Goal: Contribute content: Add original content to the website for others to see

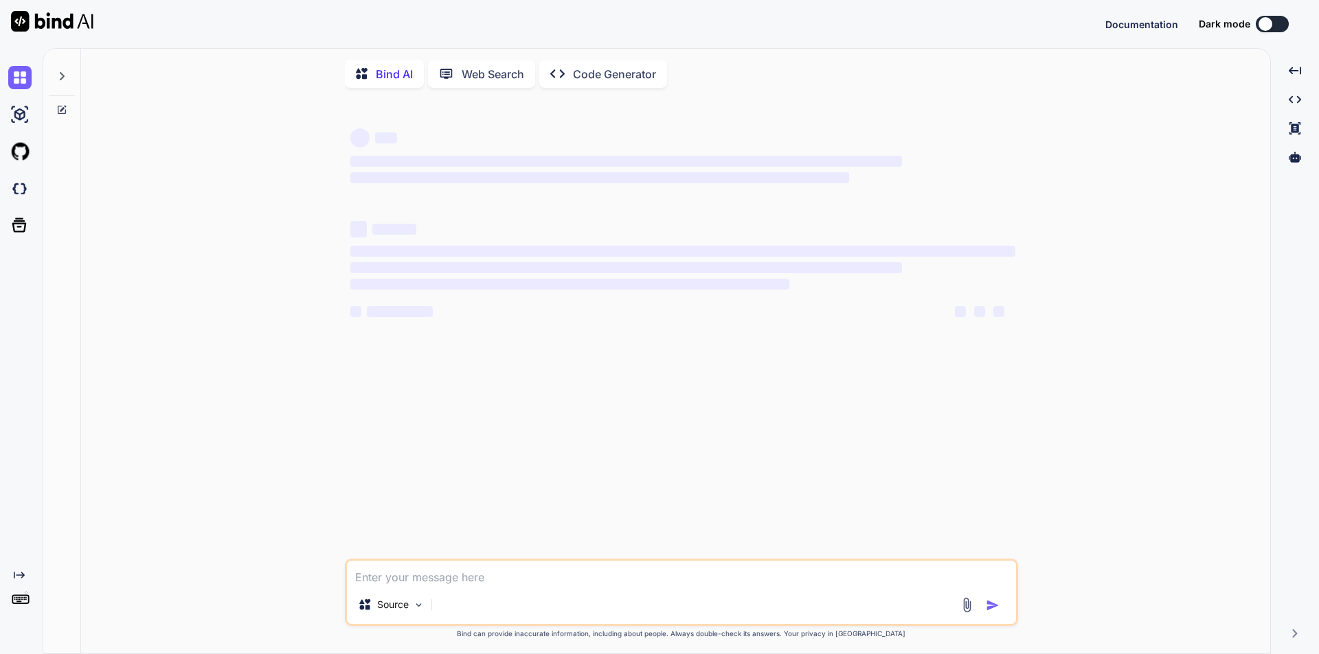
click at [516, 584] on textarea at bounding box center [681, 573] width 669 height 25
type textarea "x"
type textarea "• Worked on to customizing the mock-up screens of Acupoint activity to replace …"
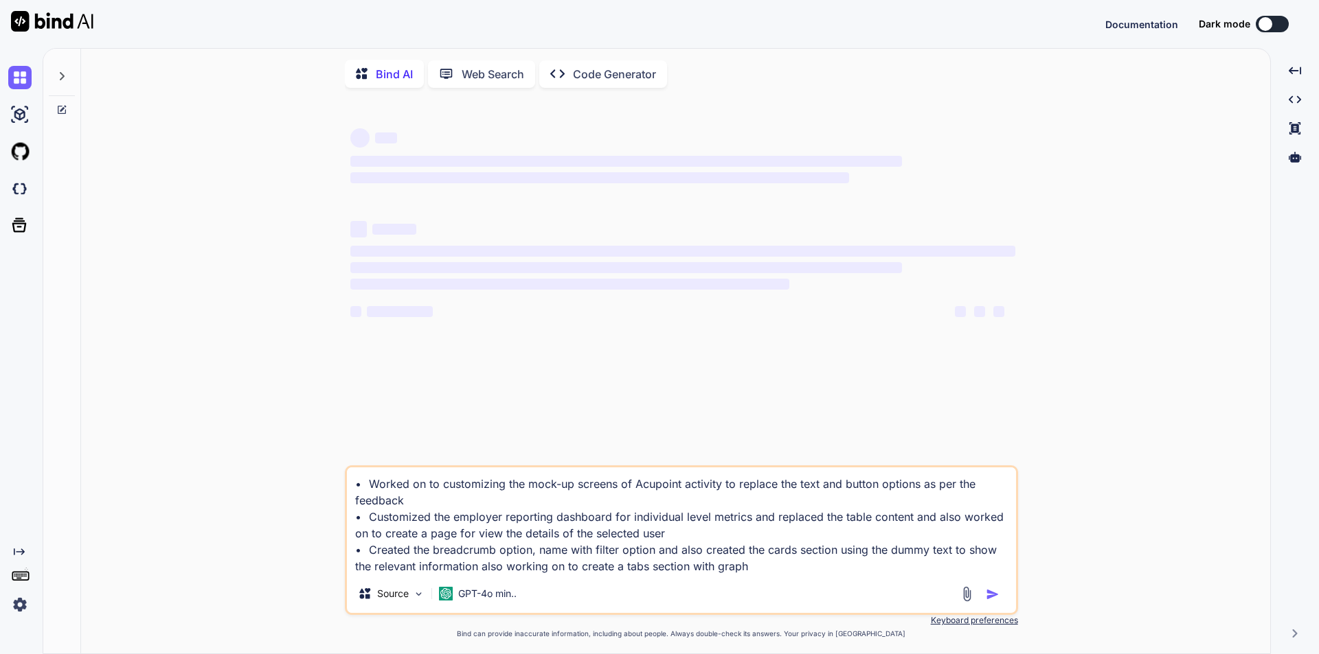
type textarea "x"
type textarea "• Worked on to customizing the mock-up screens of Acupoint activity to replace …"
type textarea "x"
type textarea "• Worked on to customizing the mock-up screens of Acupoint activity to replace …"
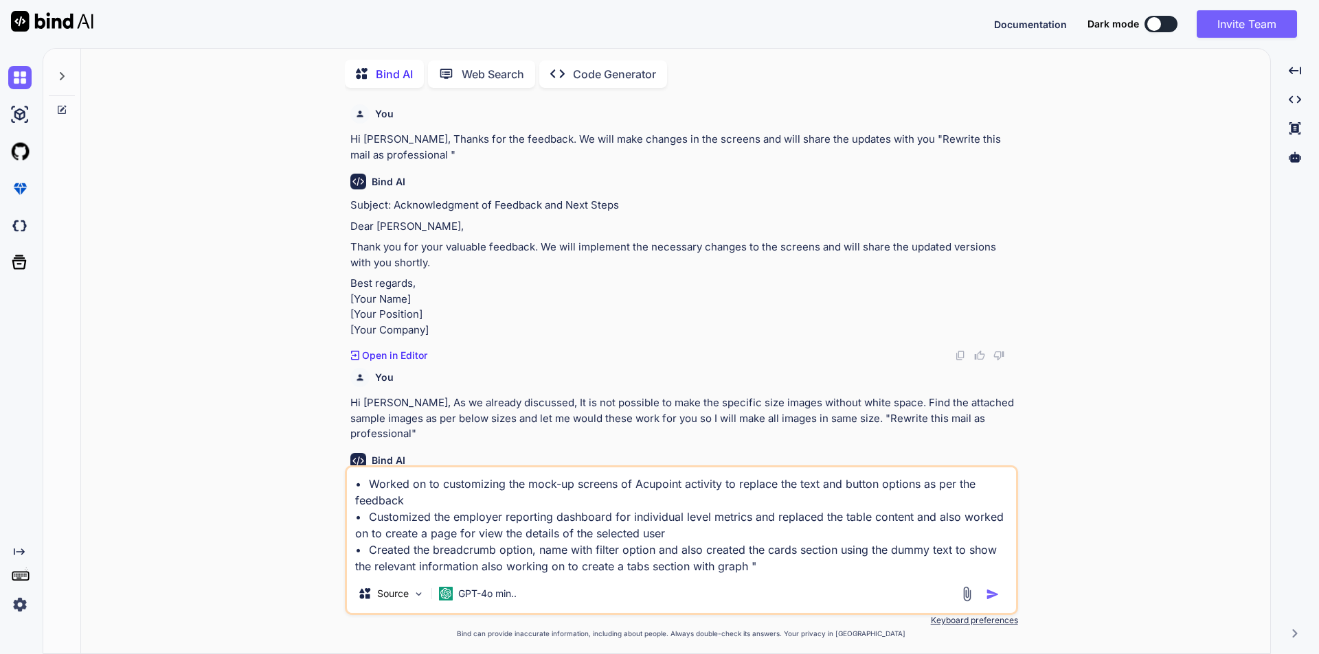
scroll to position [5, 0]
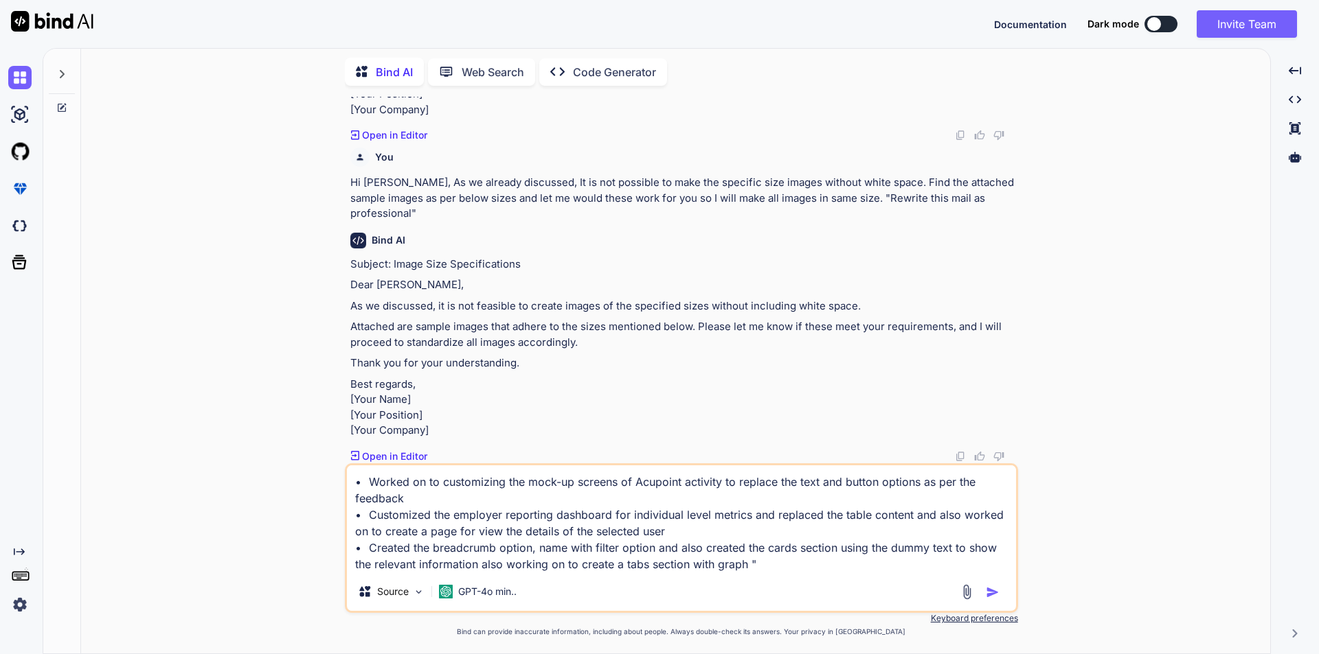
type textarea "x"
type textarea "• Worked on to customizing the mock-up screens of Acupoint activity to replace …"
type textarea "x"
type textarea "• Worked on to customizing the mock-up screens of Acupoint activity to replace …"
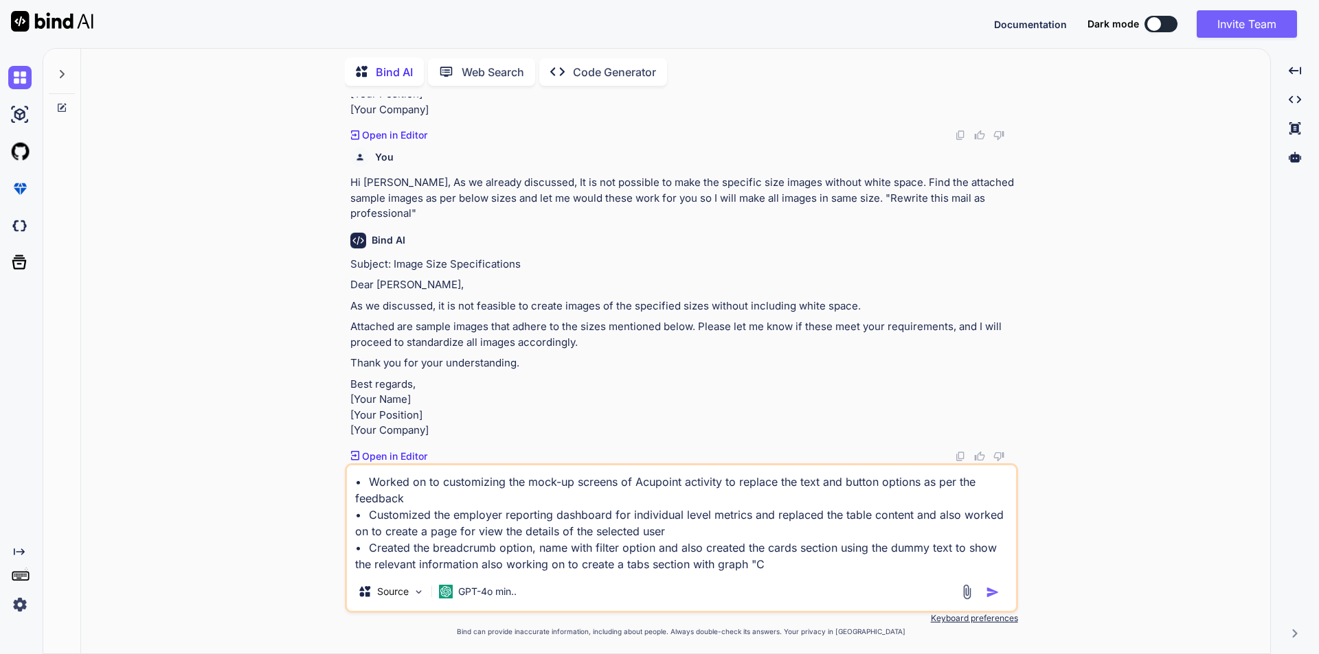
type textarea "x"
type textarea "• Worked on to customizing the mock-up screens of Acupoint activity to replace …"
type textarea "x"
type textarea "• Worked on to customizing the mock-up screens of Acupoint activity to replace …"
type textarea "x"
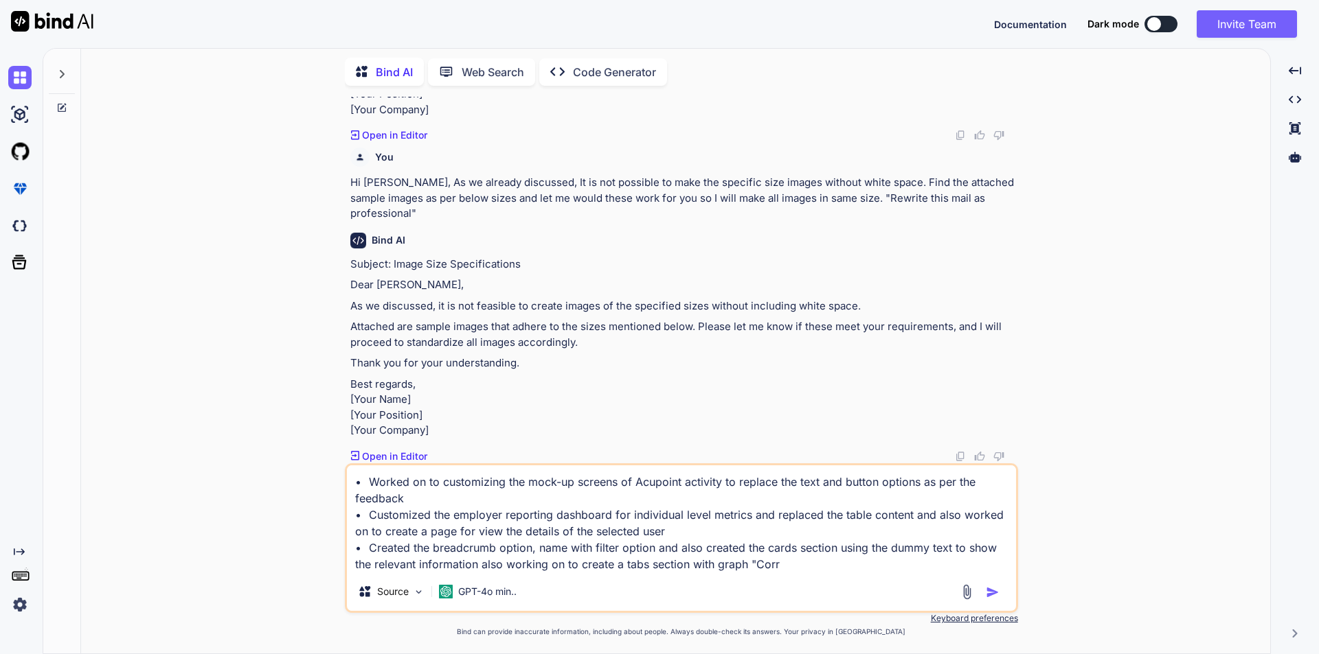
type textarea "• Worked on to customizing the mock-up screens of Acupoint activity to replace …"
type textarea "x"
type textarea "• Worked on to customizing the mock-up screens of Acupoint activity to replace …"
type textarea "x"
type textarea "• Worked on to customizing the mock-up screens of Acupoint activity to replace …"
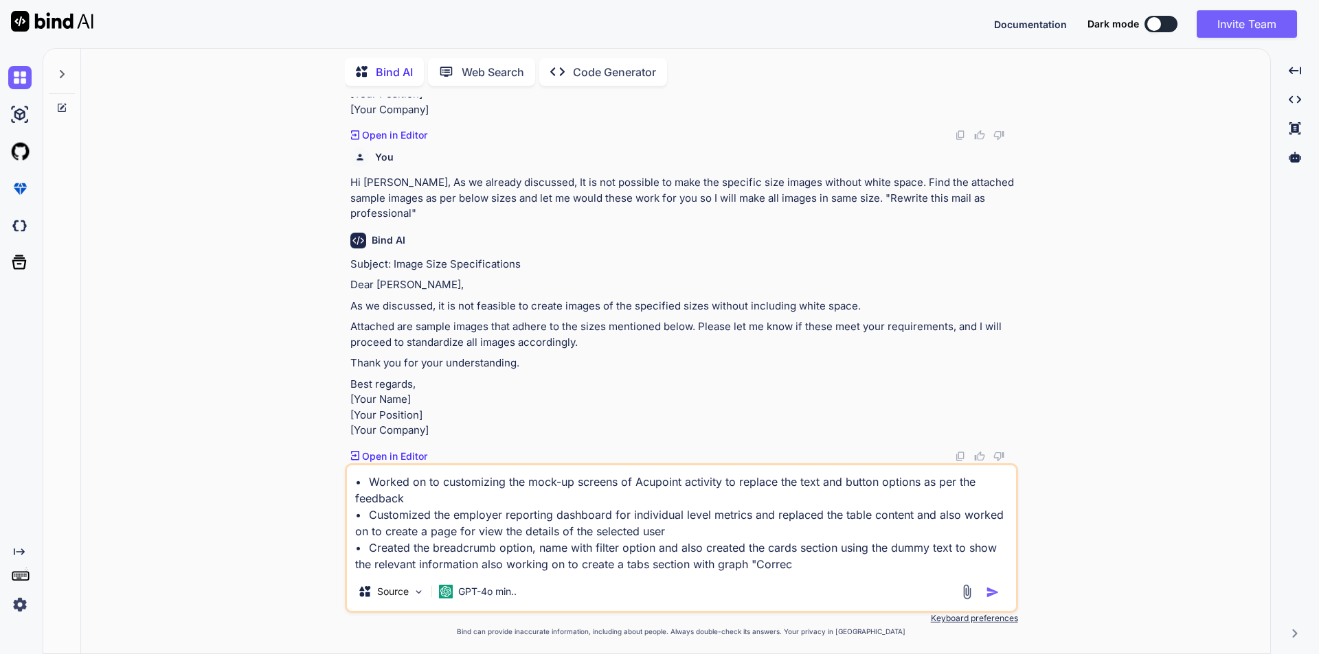
type textarea "x"
type textarea "• Worked on to customizing the mock-up screens of Acupoint activity to replace …"
type textarea "x"
type textarea "• Worked on to customizing the mock-up screens of Acupoint activity to replace …"
type textarea "x"
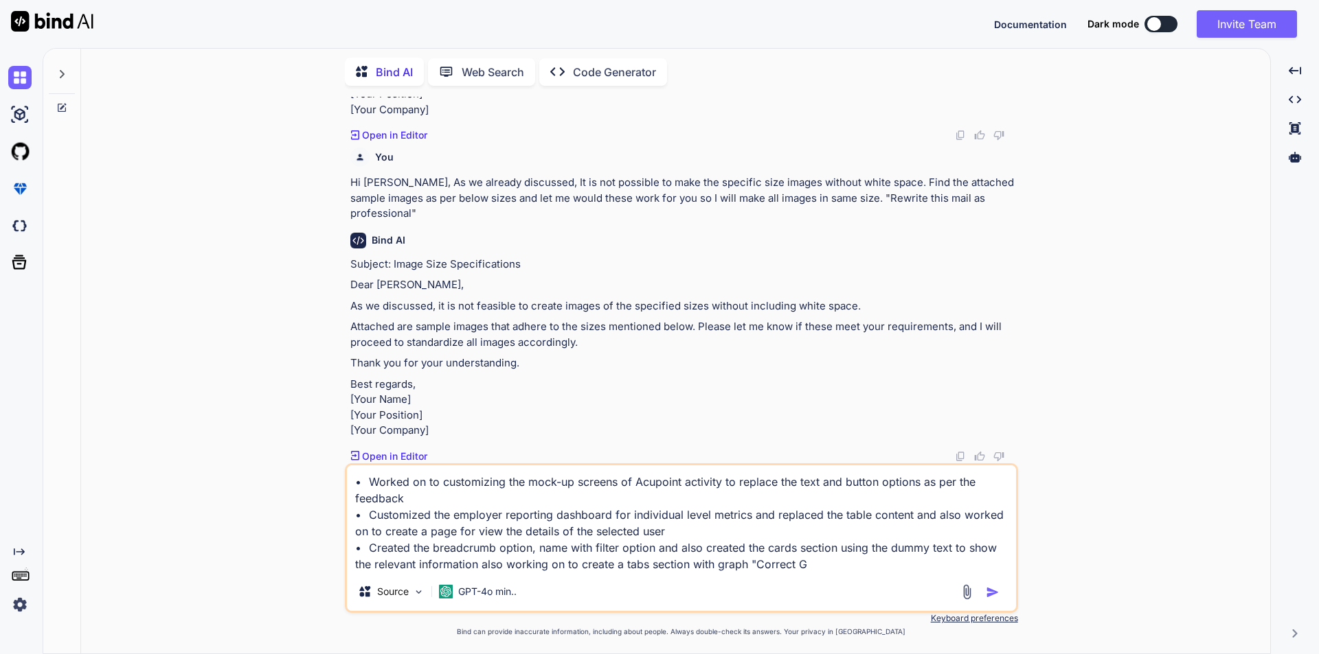
type textarea "• Worked on to customizing the mock-up screens of Acupoint activity to replace …"
type textarea "x"
type textarea "• Worked on to customizing the mock-up screens of Acupoint activity to replace …"
type textarea "x"
type textarea "• Worked on to customizing the mock-up screens of Acupoint activity to replace …"
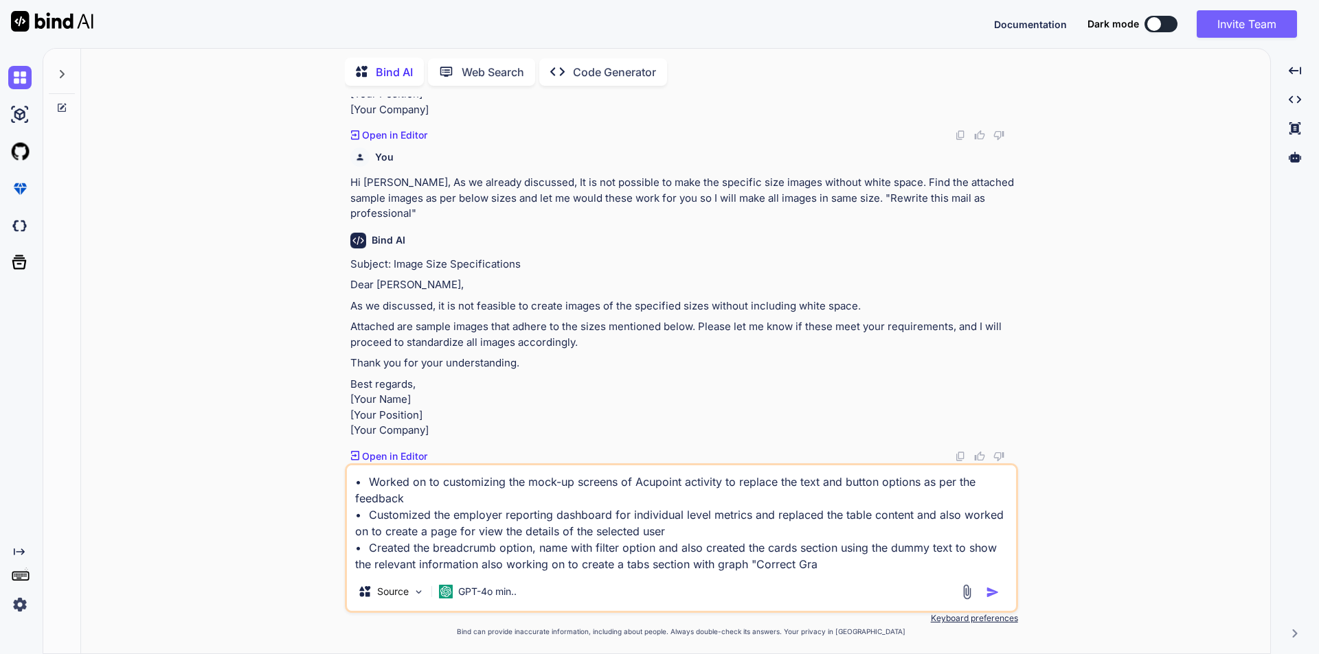
type textarea "x"
type textarea "• Worked on to customizing the mock-up screens of Acupoint activity to replace …"
type textarea "x"
type textarea "• Worked on to customizing the mock-up screens of Acupoint activity to replace …"
type textarea "x"
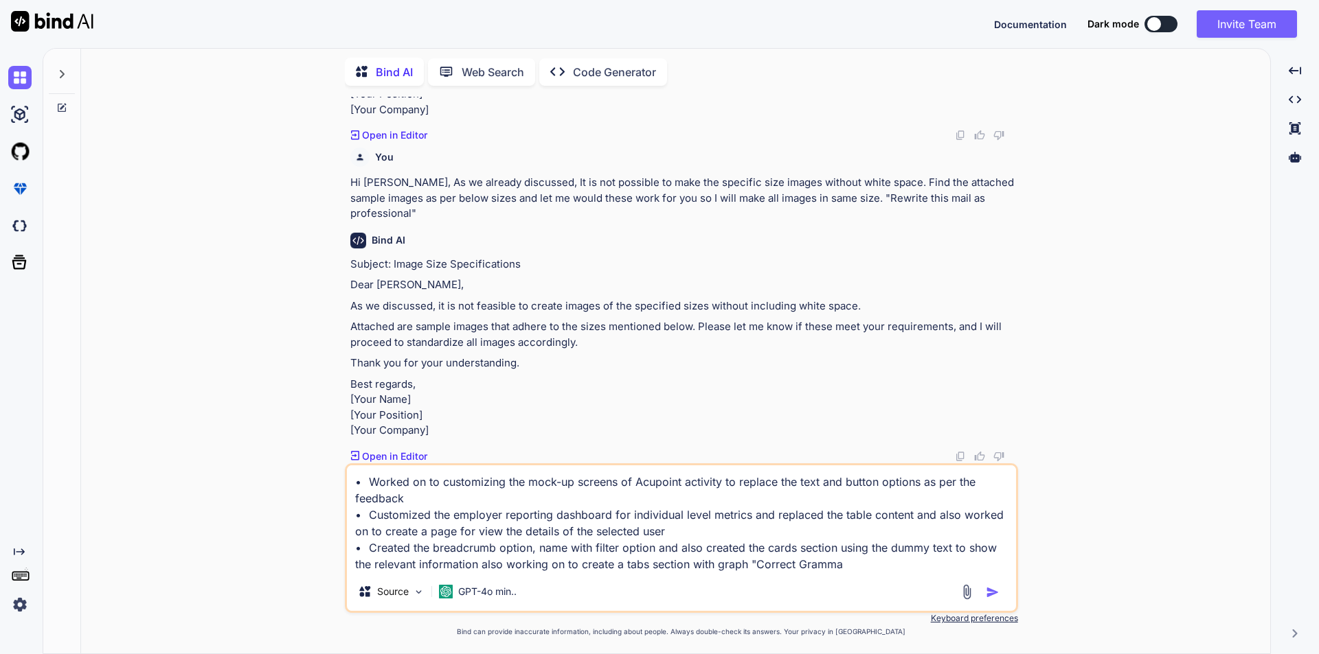
type textarea "• Worked on to customizing the mock-up screens of Acupoint activity to replace …"
type textarea "x"
type textarea "• Worked on to customizing the mock-up screens of Acupoint activity to replace …"
type textarea "x"
type textarea "• Worked on to customizing the mock-up screens of Acupoint activity to replace …"
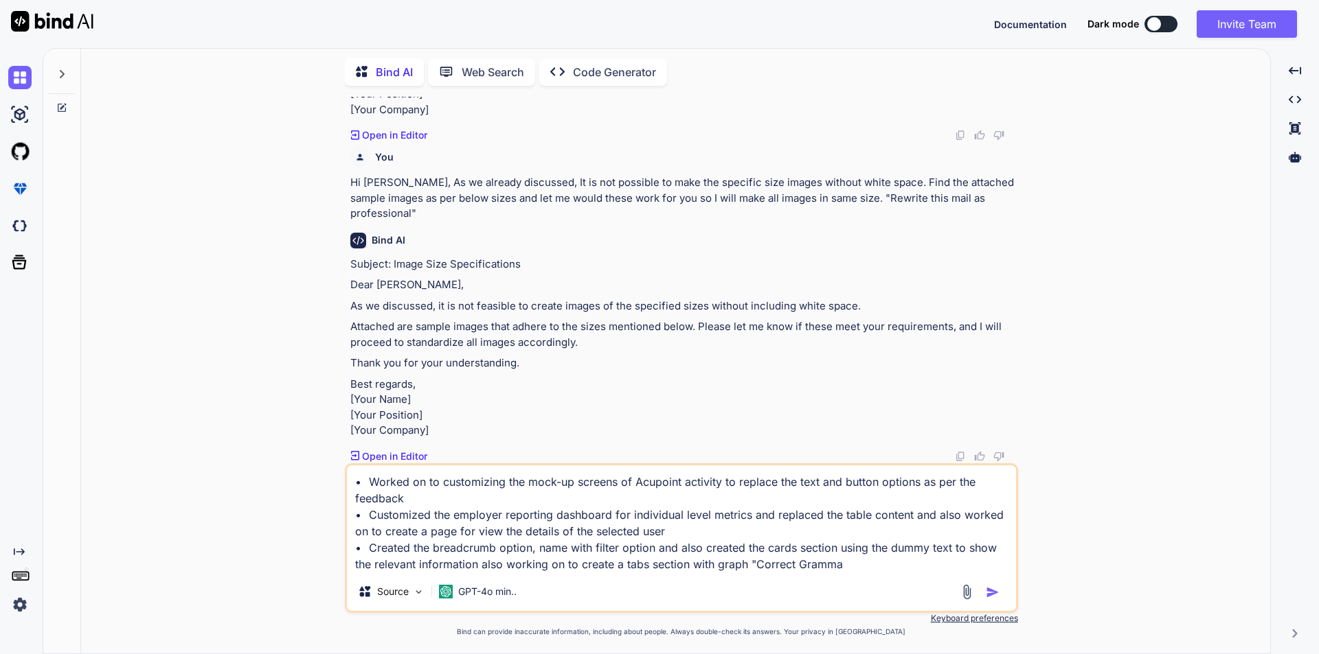
type textarea "x"
type textarea "• Worked on to customizing the mock-up screens of Acupoint activity to replace …"
type textarea "x"
type textarea "• Worked on to customizing the mock-up screens of Acupoint activity to replace …"
type textarea "x"
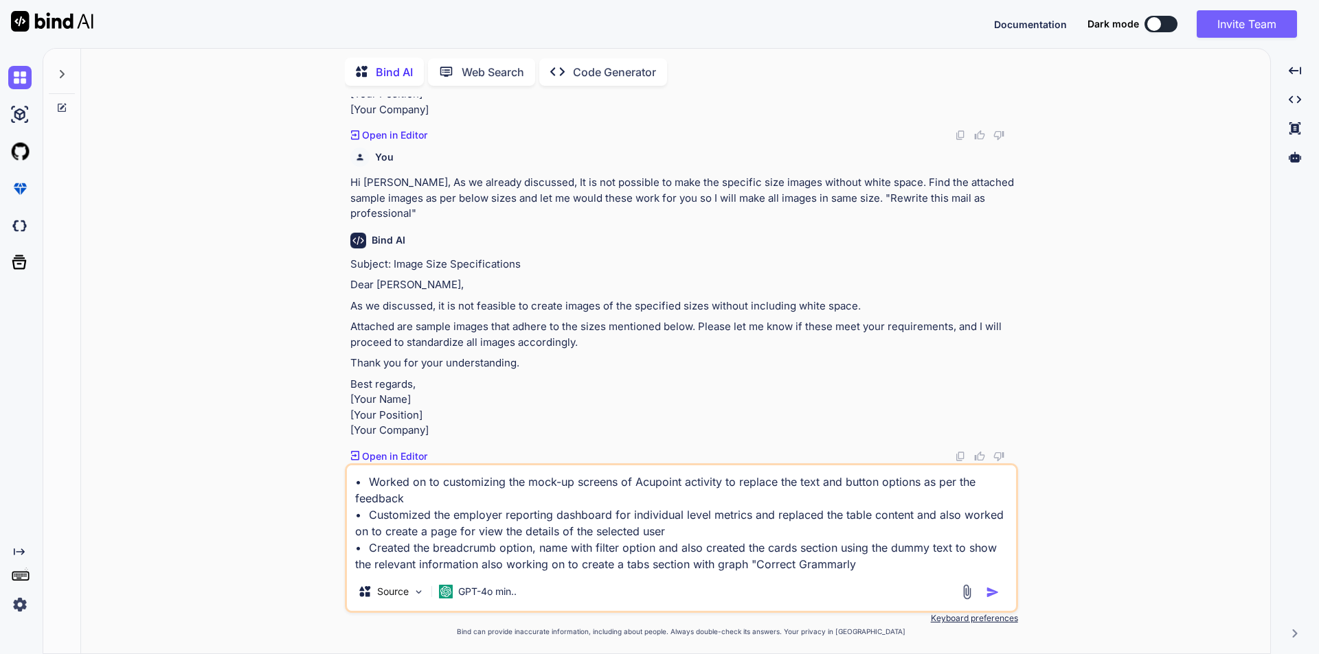
type textarea "• Worked on to customizing the mock-up screens of Acupoint activity to replace …"
type textarea "x"
type textarea "• Worked on to customizing the mock-up screens of Acupoint activity to replace …"
type textarea "x"
type textarea "• Worked on to customizing the mock-up screens of Acupoint activity to replace …"
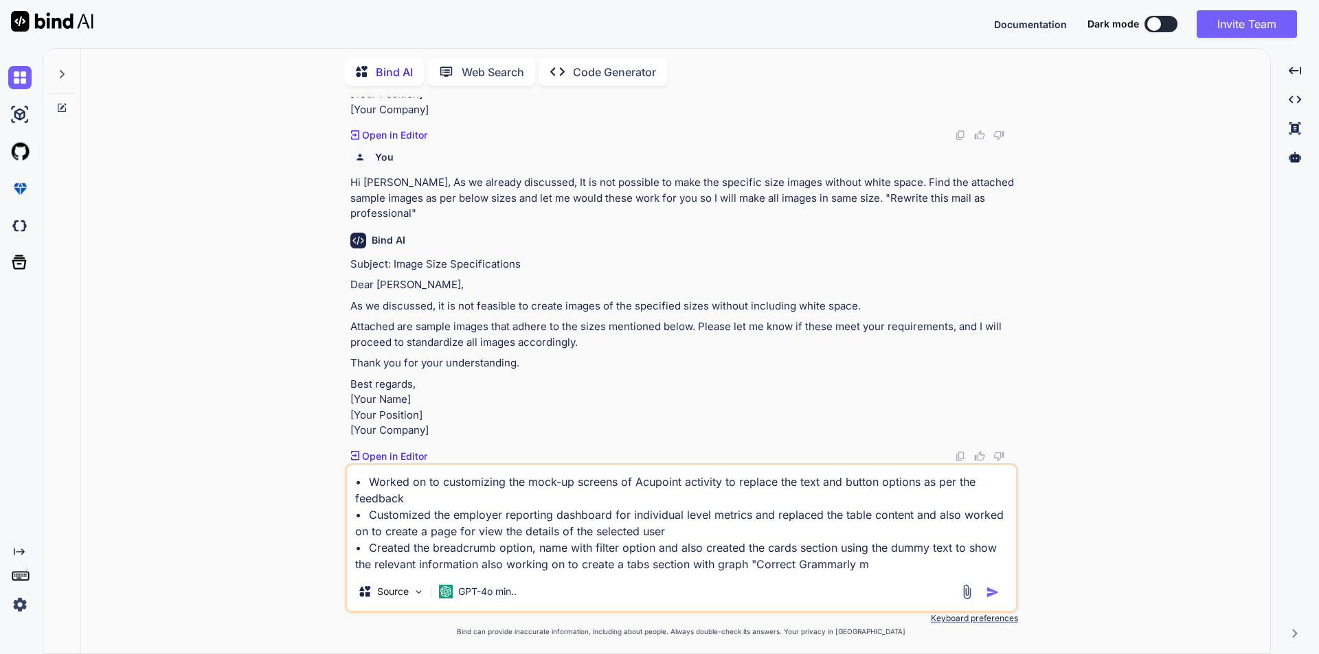
type textarea "x"
type textarea "• Worked on to customizing the mock-up screens of Acupoint activity to replace …"
type textarea "x"
type textarea "• Worked on to customizing the mock-up screens of Acupoint activity to replace …"
type textarea "x"
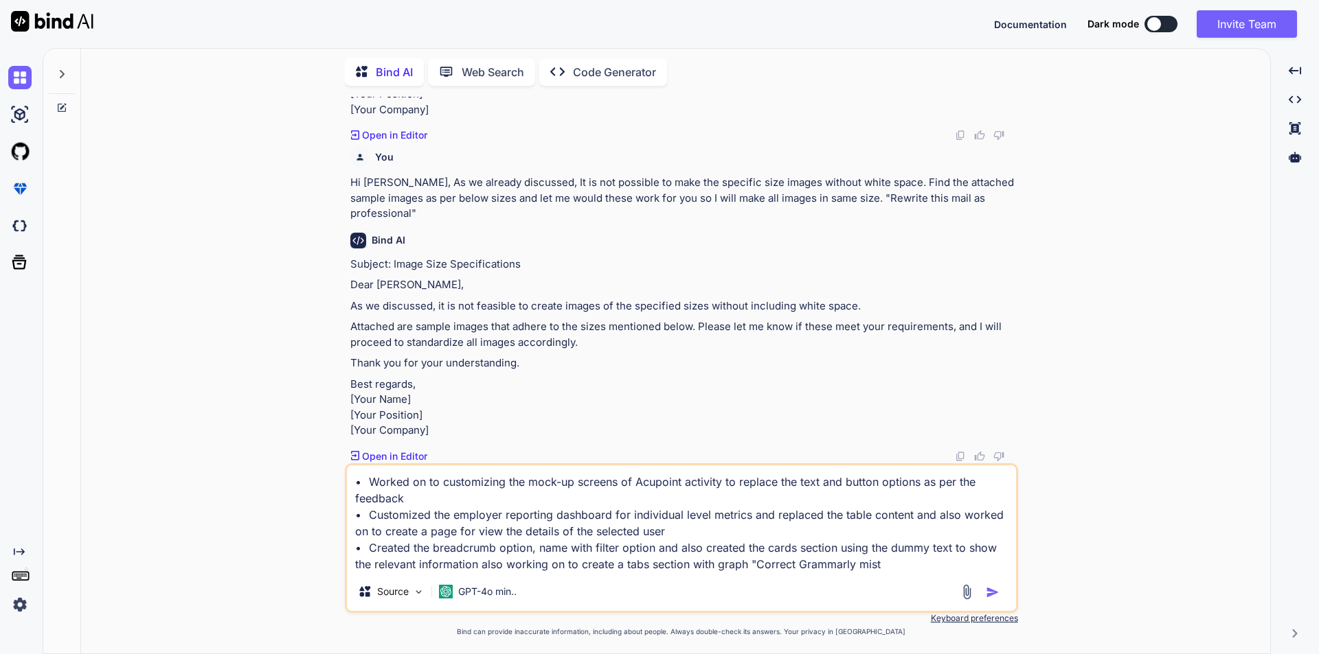
type textarea "• Worked on to customizing the mock-up screens of Acupoint activity to replace …"
type textarea "x"
type textarea "• Worked on to customizing the mock-up screens of Acupoint activity to replace …"
type textarea "x"
type textarea "• Worked on to customizing the mock-up screens of Acupoint activity to replace …"
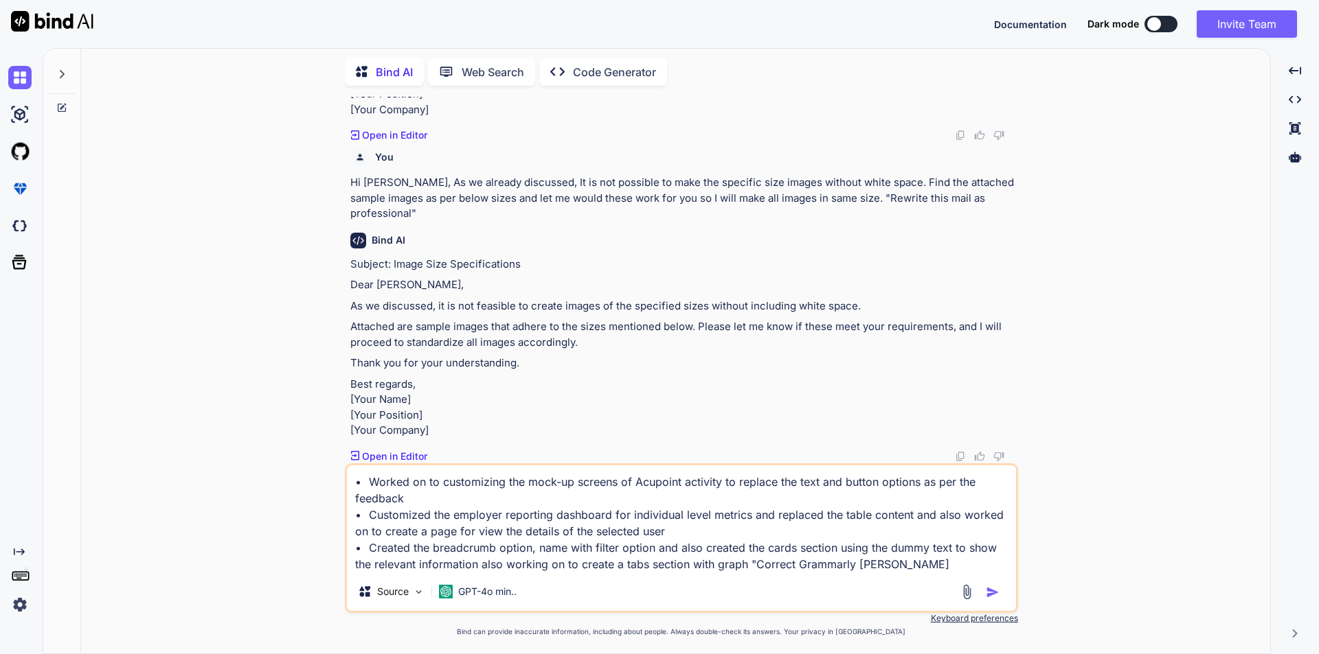
type textarea "x"
type textarea "• Worked on to customizing the mock-up screens of Acupoint activity to replace …"
type textarea "x"
type textarea "• Worked on to customizing the mock-up screens of Acupoint activity to replace …"
type textarea "x"
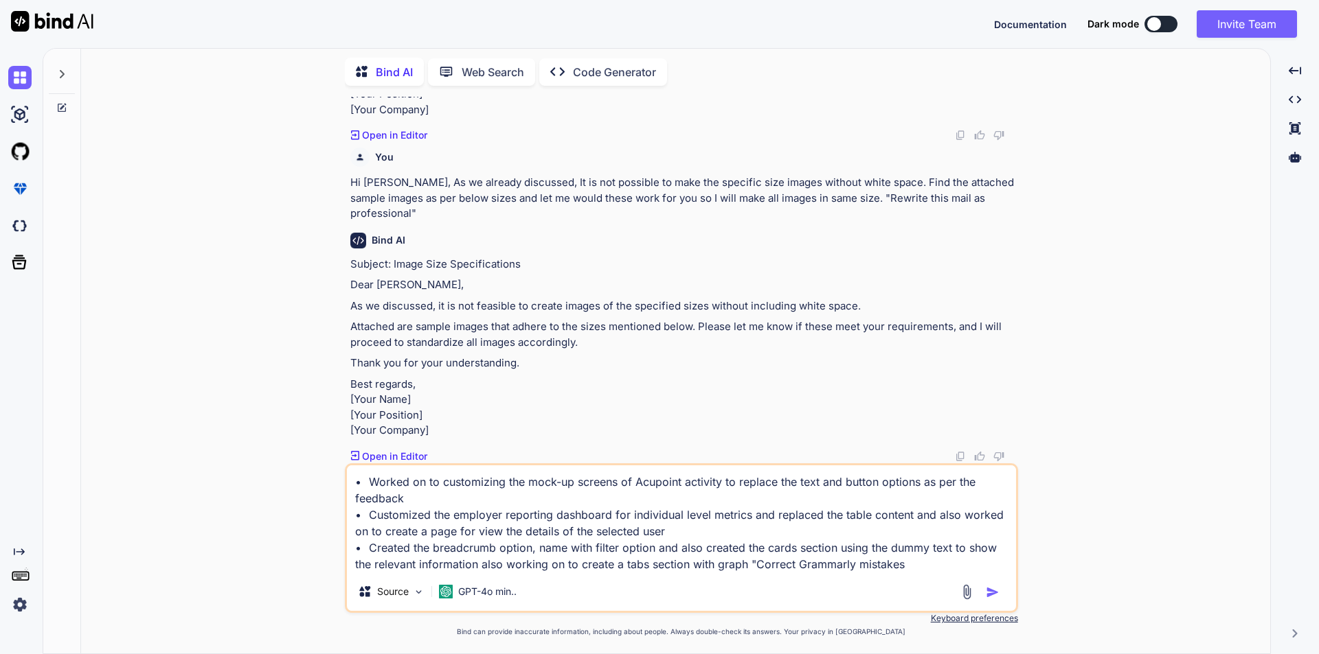
type textarea "• Worked on to customizing the mock-up screens of Acupoint activity to replace …"
type textarea "x"
type textarea "• Worked on to customizing the mock-up screens of Acupoint activity to replace …"
type textarea "x"
type textarea "• Worked on to customizing the mock-up screens of Acupoint activity to replace …"
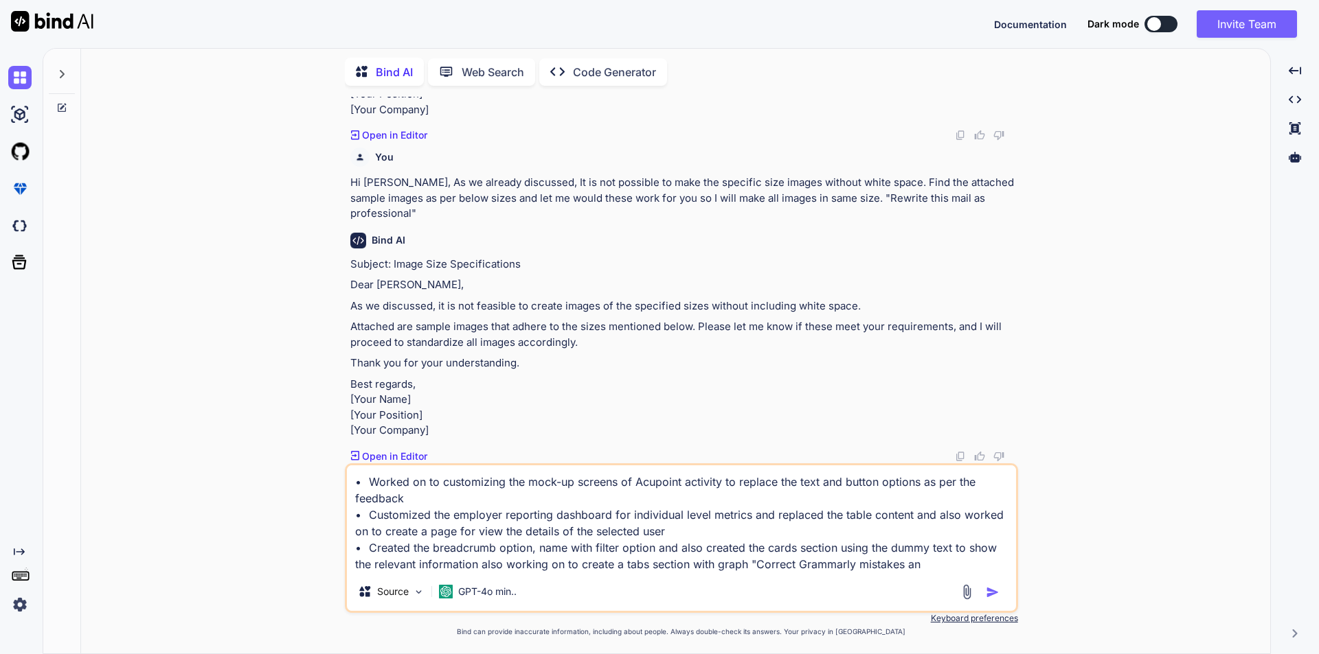
type textarea "x"
type textarea "• Worked on to customizing the mock-up screens of Acupoint activity to replace …"
type textarea "x"
type textarea "• Worked on to customizing the mock-up screens of Acupoint activity to replace …"
type textarea "x"
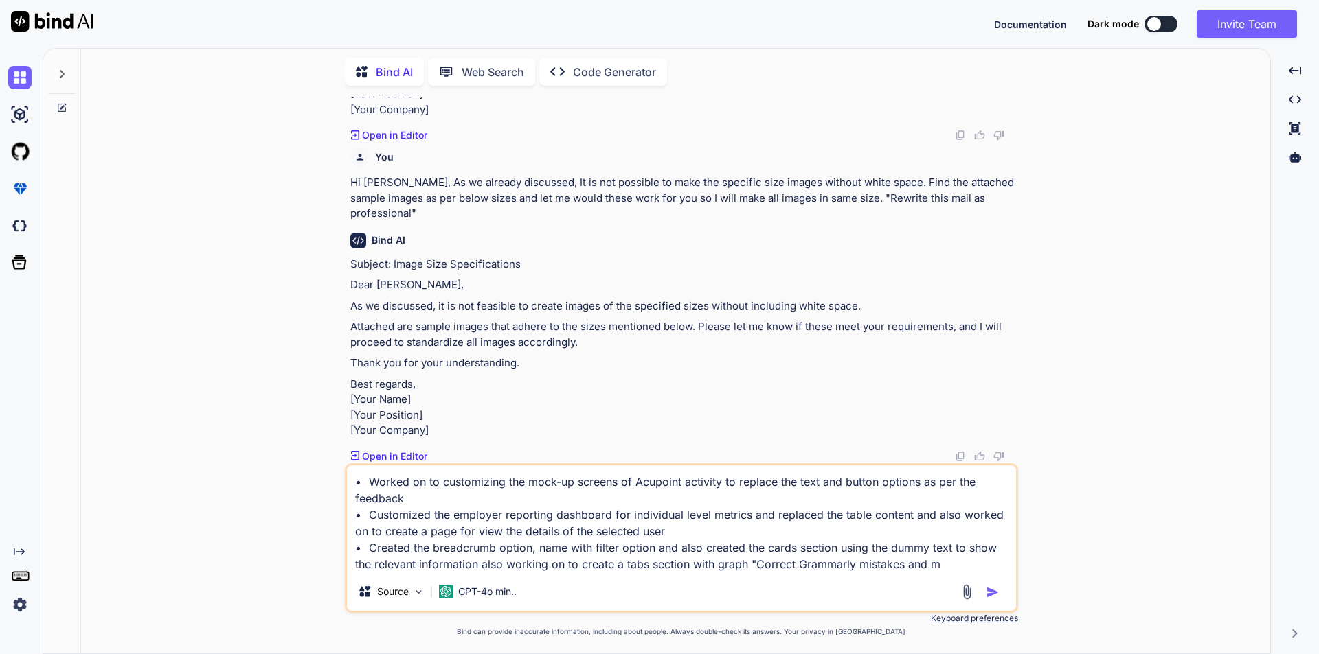
type textarea "• Worked on to customizing the mock-up screens of Acupoint activity to replace …"
type textarea "x"
type textarea "• Worked on to customizing the mock-up screens of Acupoint activity to replace …"
type textarea "x"
type textarea "• Worked on to customizing the mock-up screens of Acupoint activity to replace …"
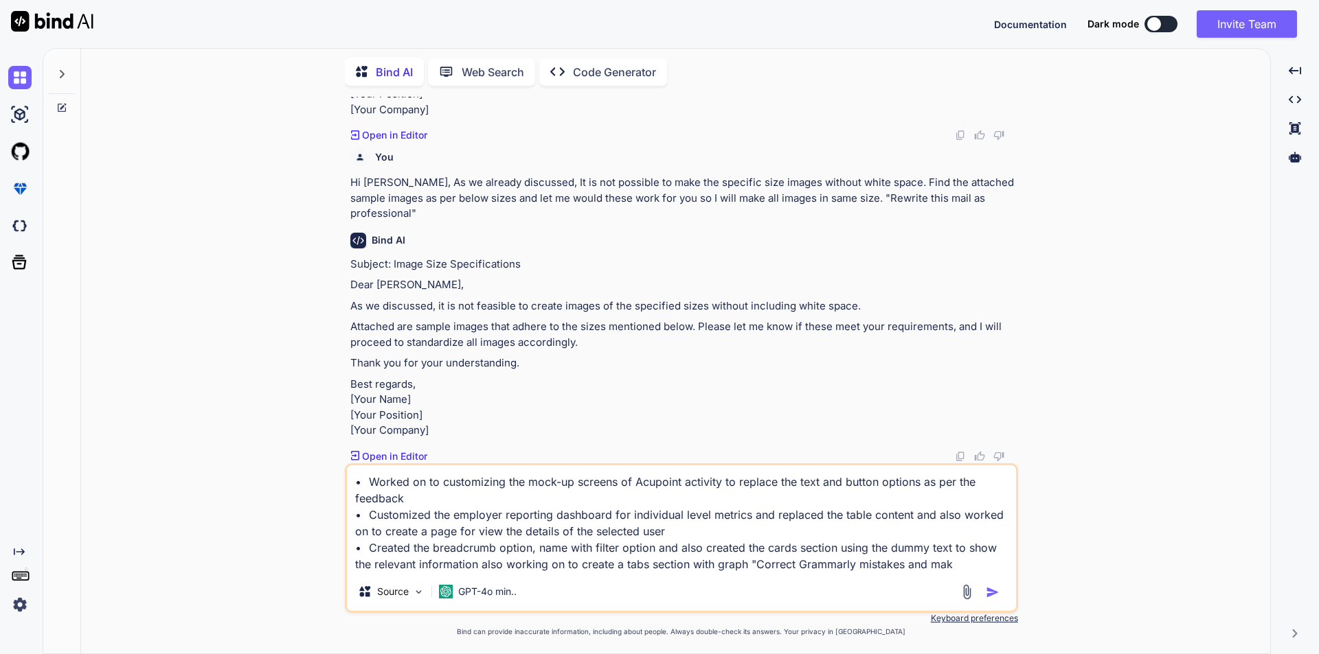
type textarea "x"
type textarea "• Worked on to customizing the mock-up screens of Acupoint activity to replace …"
type textarea "x"
type textarea "• Worked on to customizing the mock-up screens of Acupoint activity to replace …"
type textarea "x"
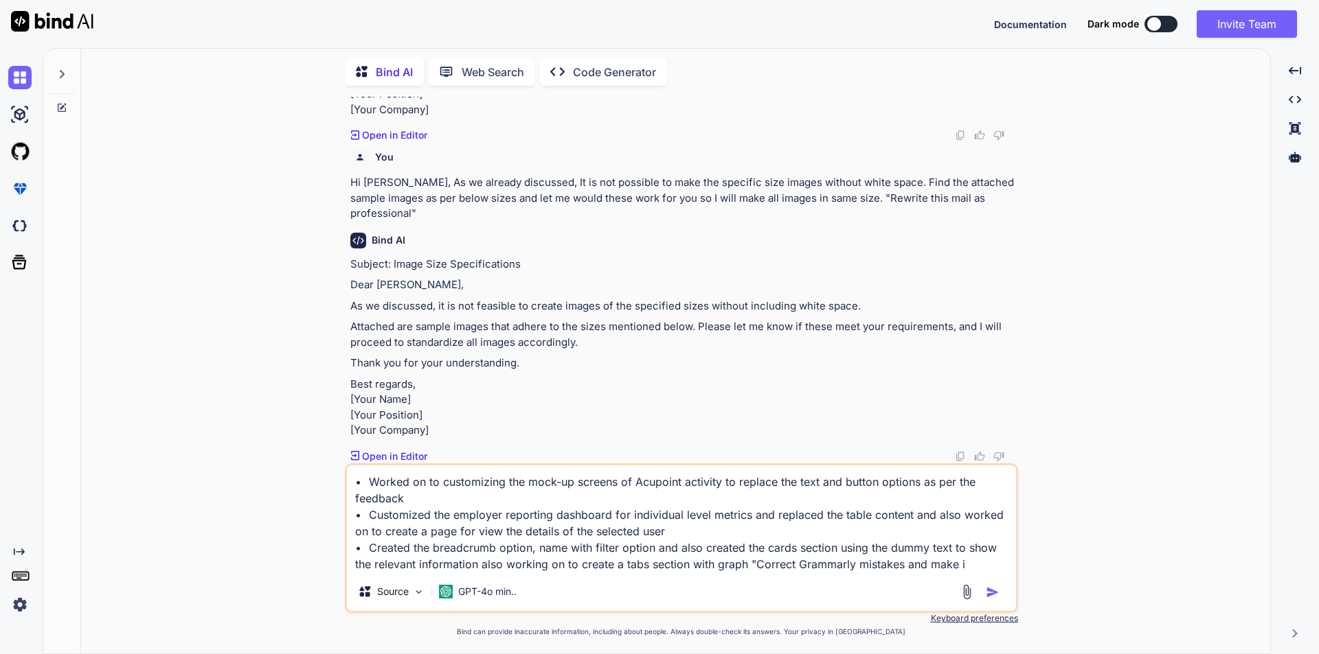
type textarea "• Worked on to customizing the mock-up screens of Acupoint activity to replace …"
type textarea "x"
type textarea "• Worked on to customizing the mock-up screens of Acupoint activity to replace …"
type textarea "x"
type textarea "• Worked on to customizing the mock-up screens of Acupoint activity to replace …"
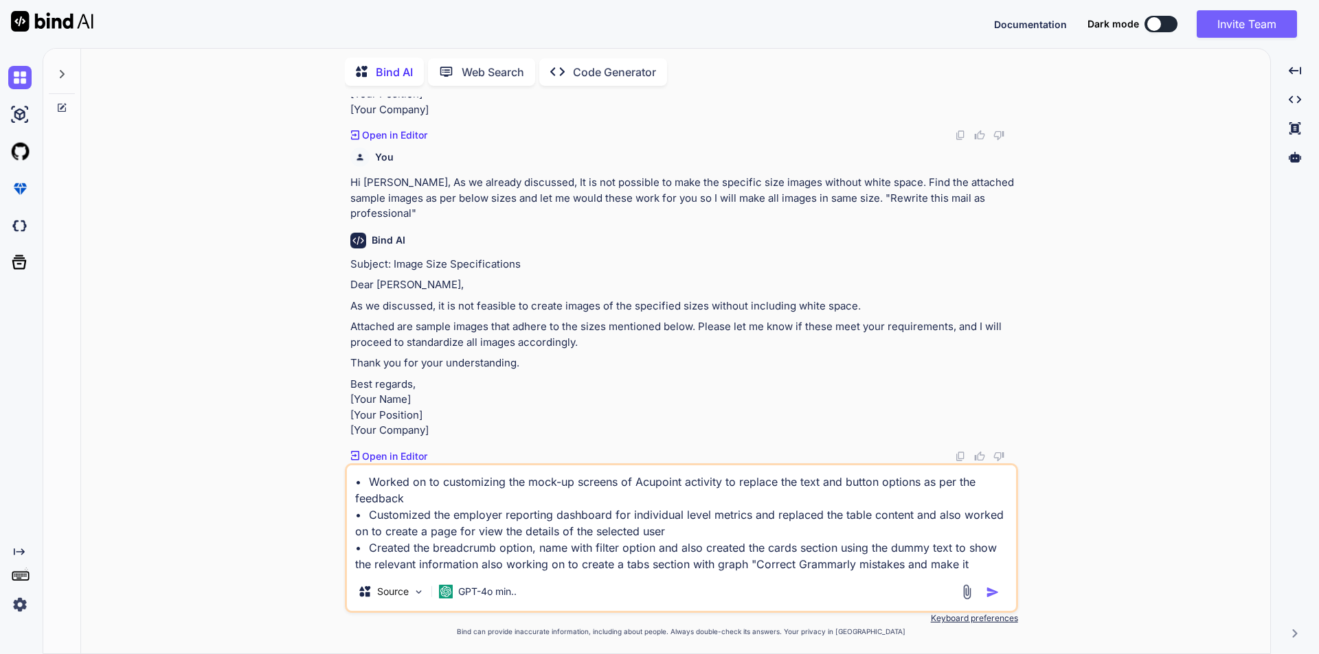
type textarea "x"
type textarea "• Worked on to customizing the mock-up screens of Acupoint activity to replace …"
type textarea "x"
type textarea "• Worked on to customizing the mock-up screens of Acupoint activity to replace …"
type textarea "x"
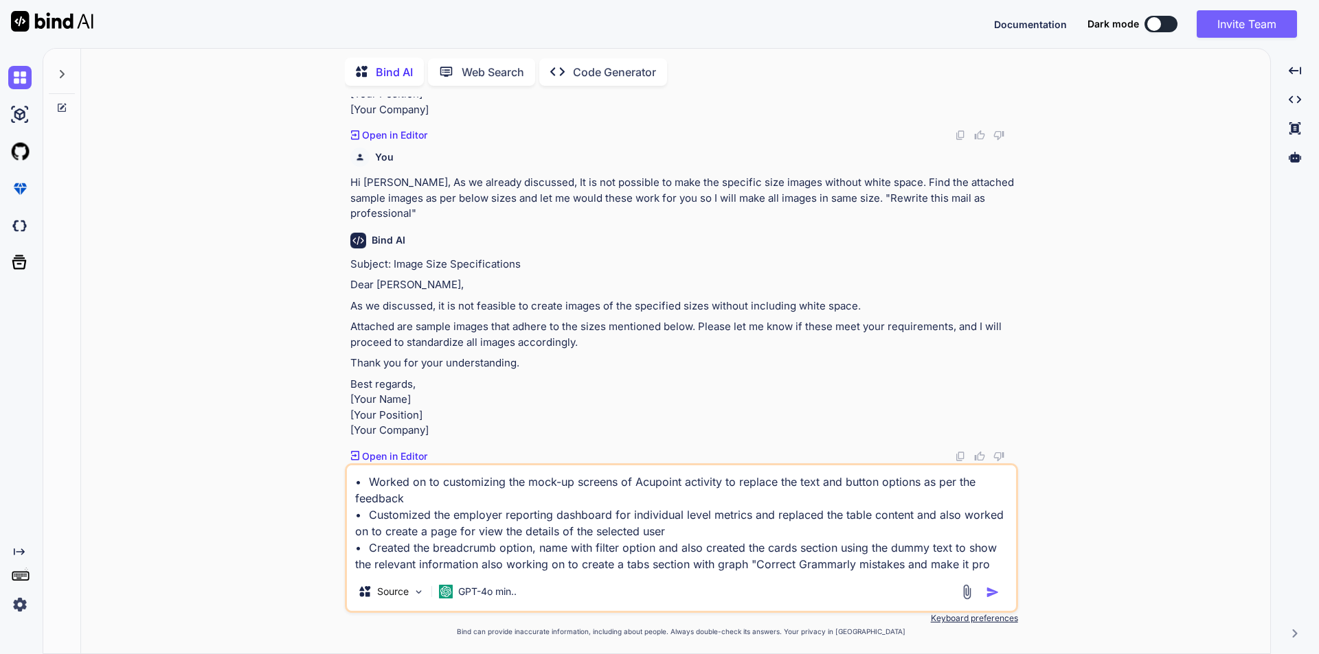
type textarea "• Worked on to customizing the mock-up screens of Acupoint activity to replace …"
type textarea "x"
type textarea "• Worked on to customizing the mock-up screens of Acupoint activity to replace …"
type textarea "x"
type textarea "• Worked on to customizing the mock-up screens of Acupoint activity to replace …"
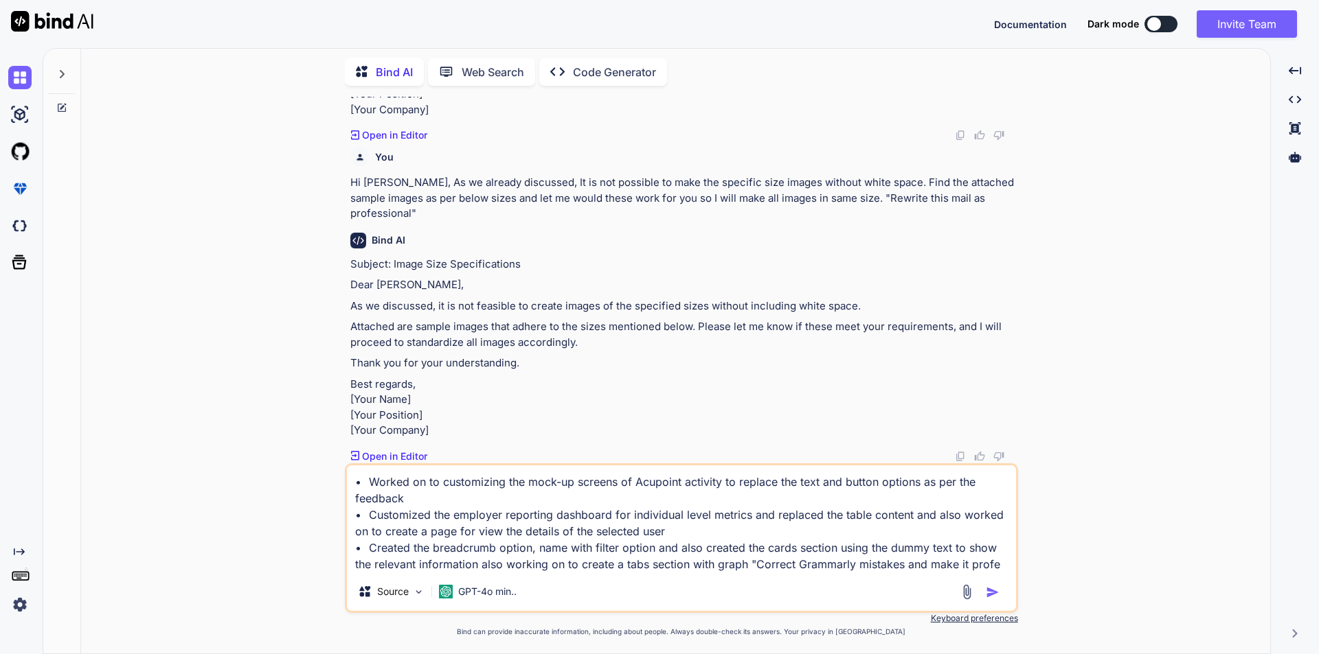
type textarea "x"
type textarea "• Worked on to customizing the mock-up screens of Acupoint activity to replace …"
type textarea "x"
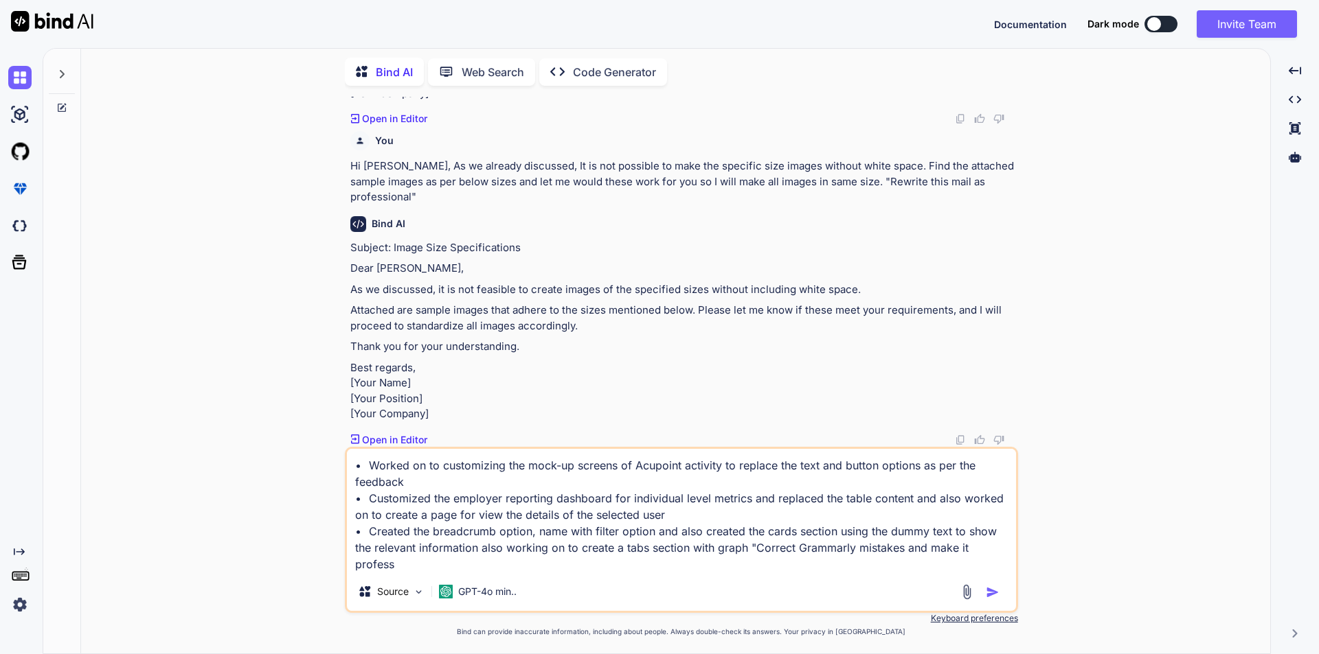
type textarea "• Worked on to customizing the mock-up screens of Acupoint activity to replace …"
type textarea "x"
type textarea "• Worked on to customizing the mock-up screens of Acupoint activity to replace …"
type textarea "x"
type textarea "• Worked on to customizing the mock-up screens of Acupoint activity to replace …"
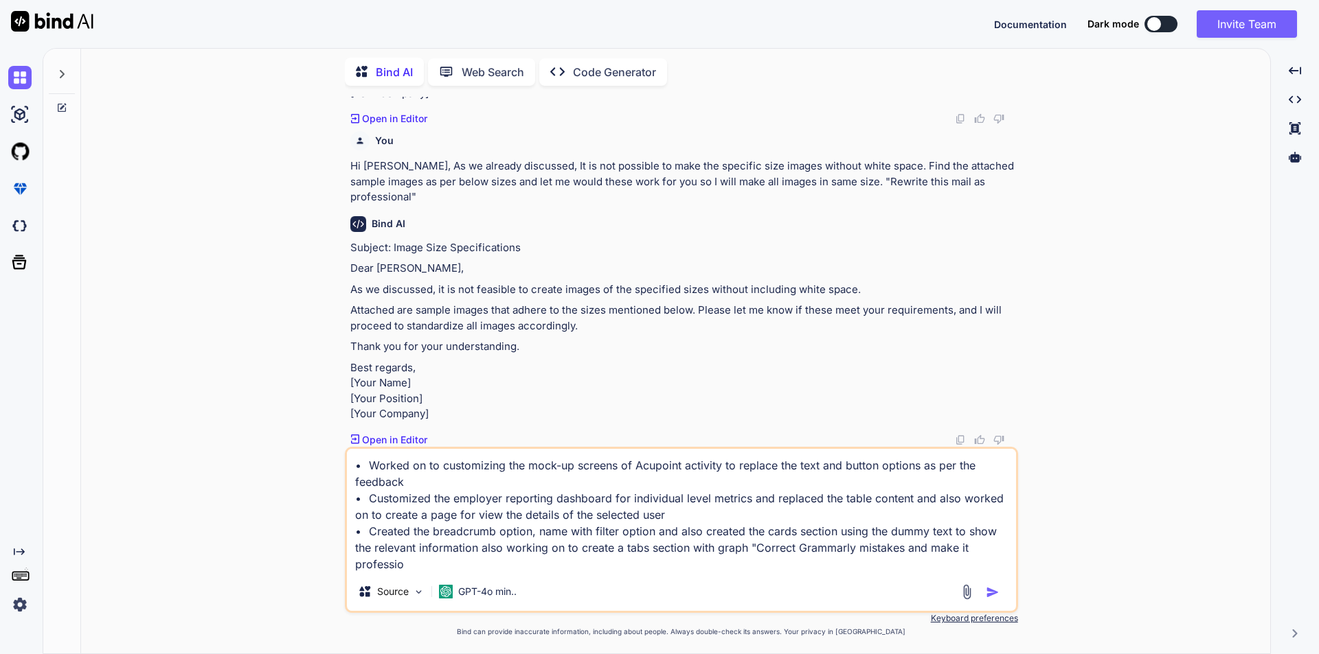
type textarea "x"
type textarea "• Worked on to customizing the mock-up screens of Acupoint activity to replace …"
type textarea "x"
type textarea "• Worked on to customizing the mock-up screens of Acupoint activity to replace …"
type textarea "x"
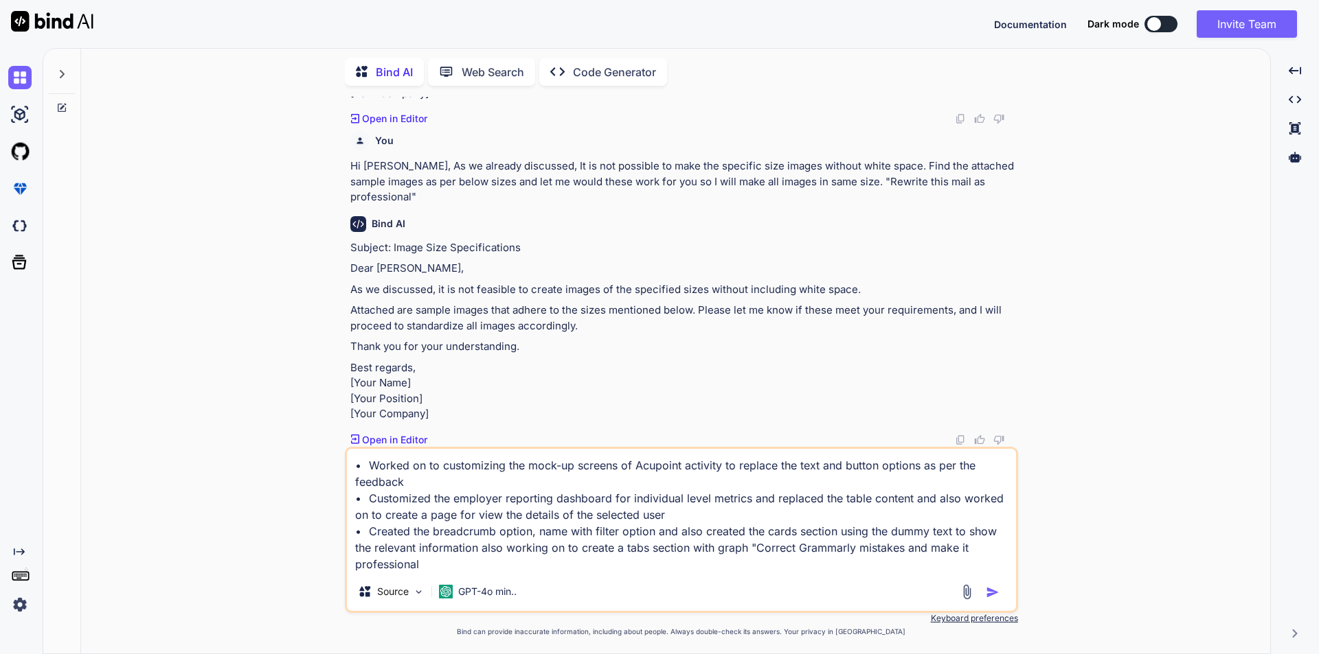
type textarea "• Worked on to customizing the mock-up screens of Acupoint activity to replace …"
type textarea "x"
click at [750, 554] on textarea "• Worked on to customizing the mock-up screens of Acupoint activity to replace …" at bounding box center [681, 511] width 669 height 124
type textarea "• Worked on to customizing the mock-up screens of Acupoint activity to replace …"
type textarea "x"
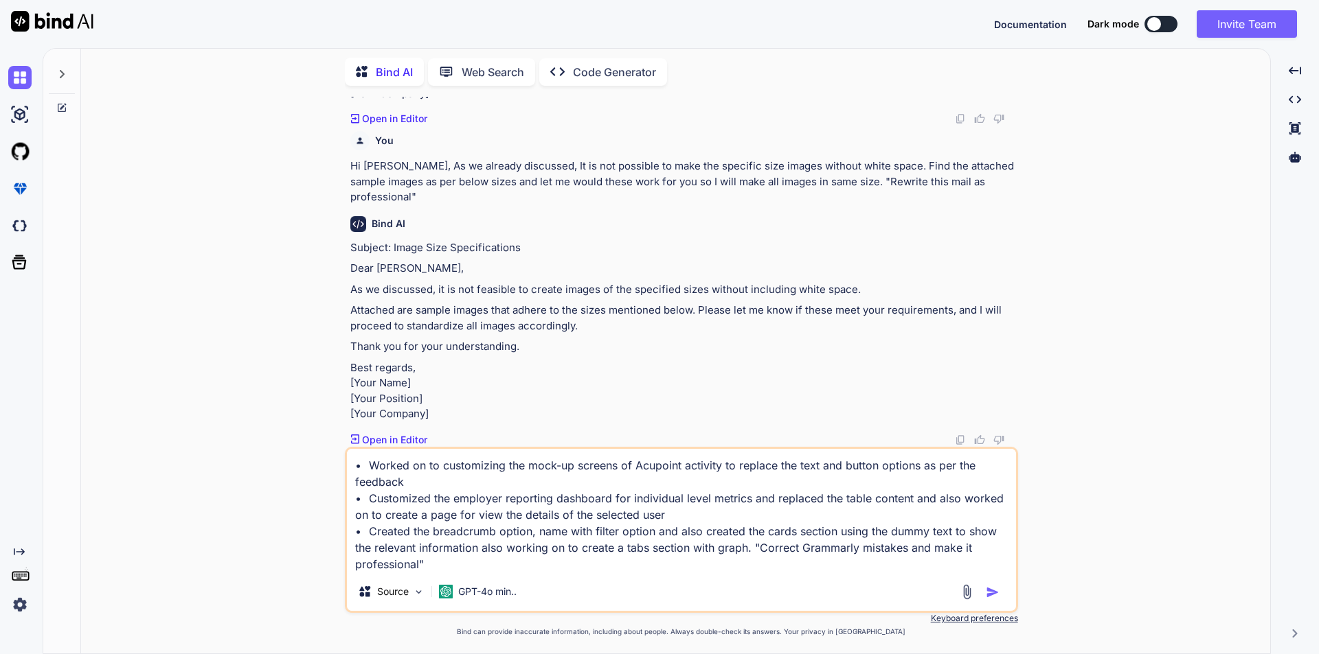
type textarea "• Worked on to customizing the mock-up screens of Acupoint activity to replace …"
type textarea "x"
type textarea "• Worked on to customizing the mock-up screens of Acupoint activity to replace …"
type textarea "x"
type textarea "• Worked on to customizing the mock-up screens of Acupoint activity to replace …"
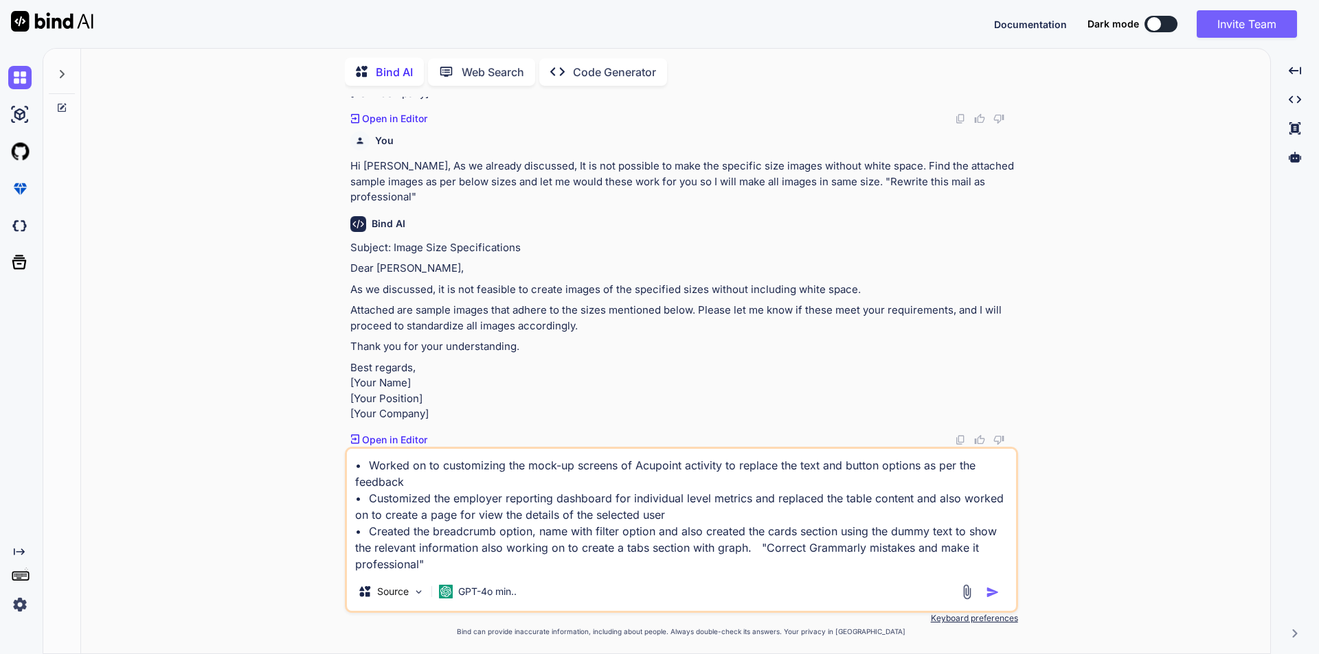
type textarea "x"
type textarea "• Worked on to customizing the mock-up screens of Acupoint activity to replace …"
type textarea "x"
type textarea "• Worked on to customizing the mock-up screens of Acupoint activity to replace …"
type textarea "x"
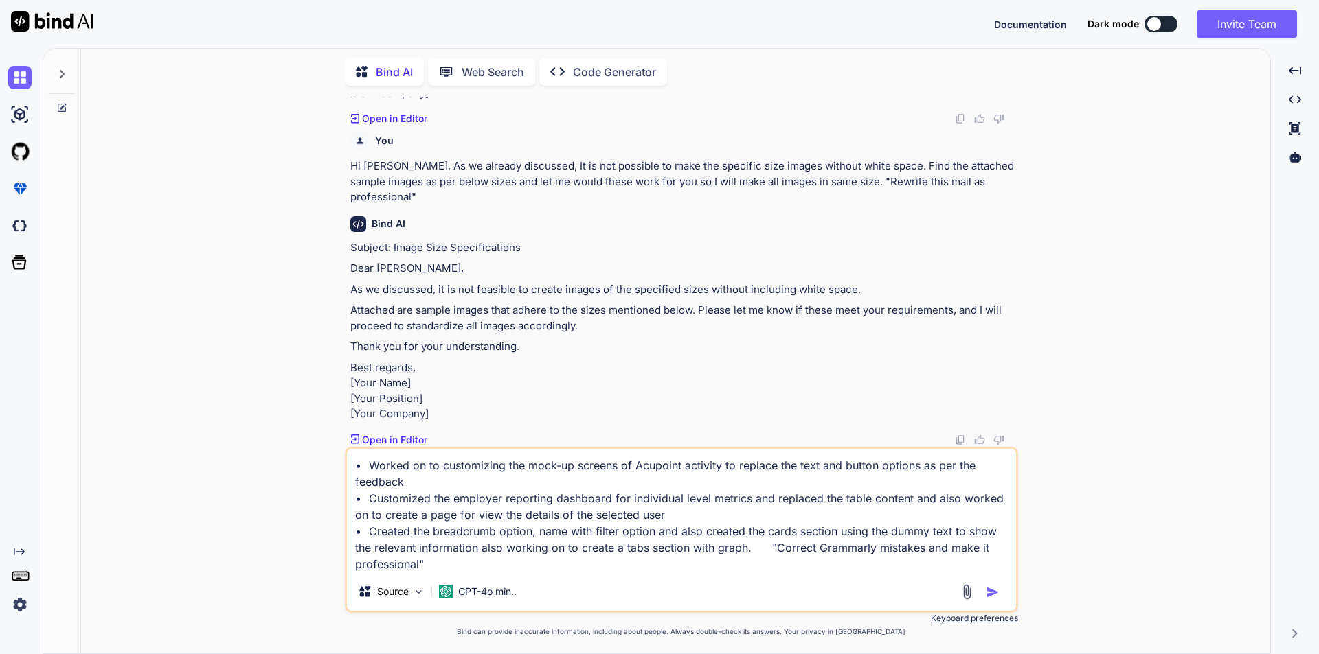
type textarea "• Worked on to customizing the mock-up screens of Acupoint activity to replace …"
type textarea "x"
type textarea "• Worked on to customizing the mock-up screens of Acupoint activity to replace …"
type textarea "x"
type textarea "• Worked on to customizing the mock-up screens of Acupoint activity to replace …"
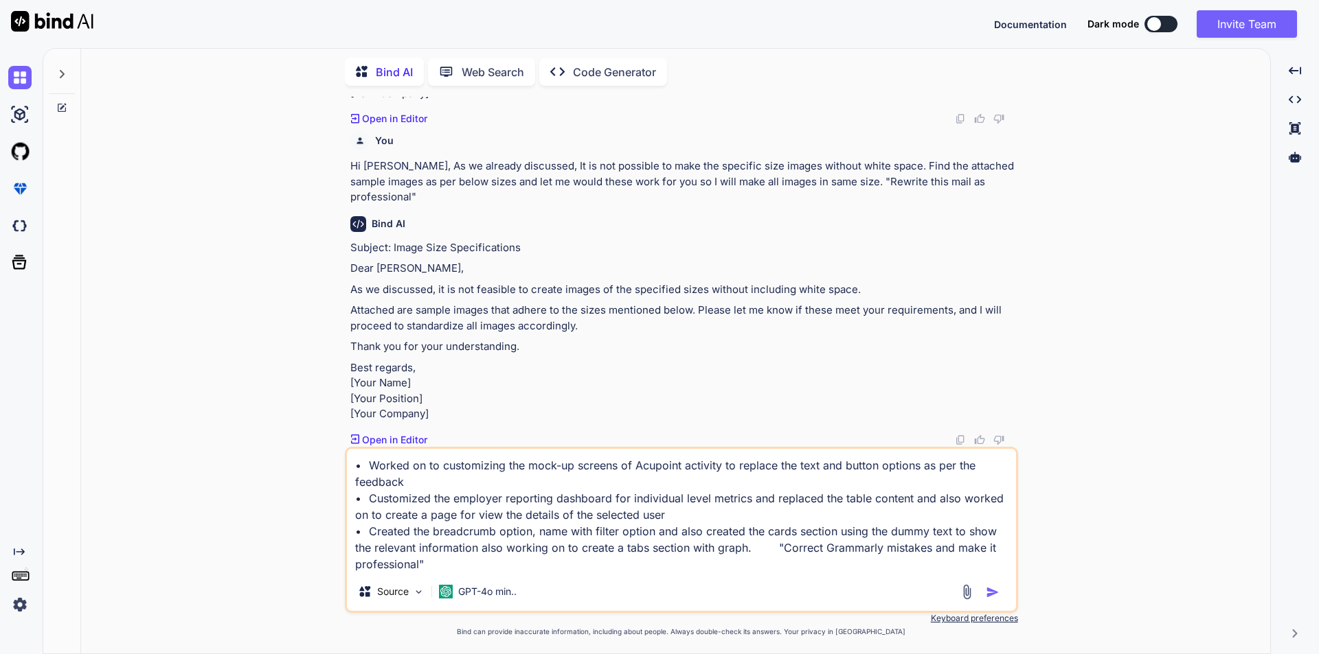
type textarea "x"
type textarea "• Worked on to customizing the mock-up screens of Acupoint activity to replace …"
type textarea "x"
type textarea "• Worked on to customizing the mock-up screens of Acupoint activity to replace …"
type textarea "x"
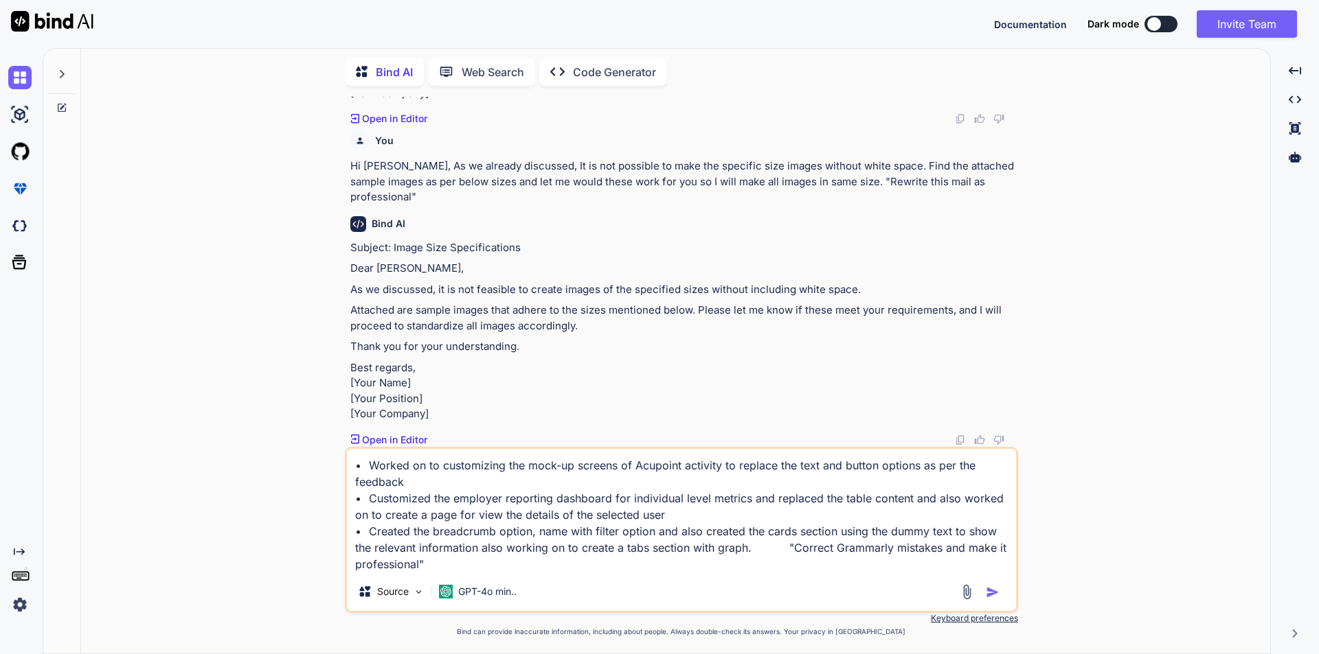
type textarea "• Worked on to customizing the mock-up screens of Acupoint activity to replace …"
type textarea "x"
type textarea "• Worked on to customizing the mock-up screens of Acupoint activity to replace …"
type textarea "x"
type textarea "• Worked on to customizing the mock-up screens of Acupoint activity to replace …"
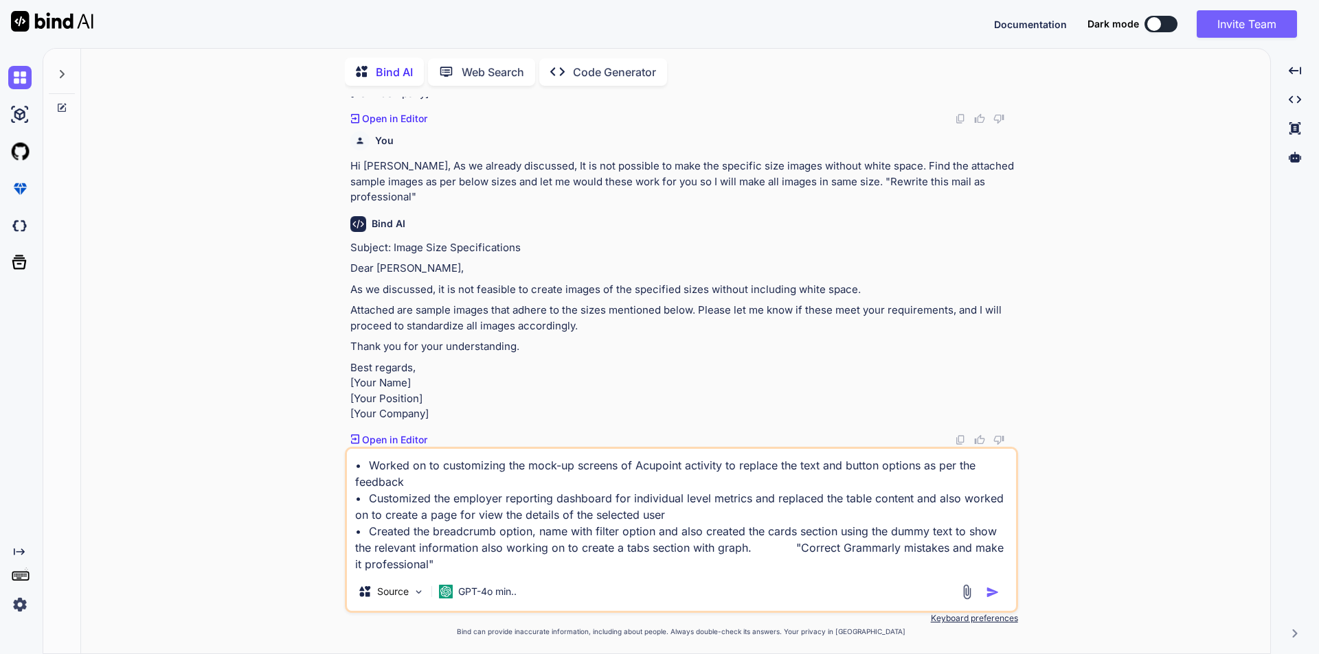
type textarea "x"
type textarea "• Worked on to customizing the mock-up screens of Acupoint activity to replace …"
type textarea "x"
type textarea "• Worked on to customizing the mock-up screens of Acupoint activity to replace …"
type textarea "x"
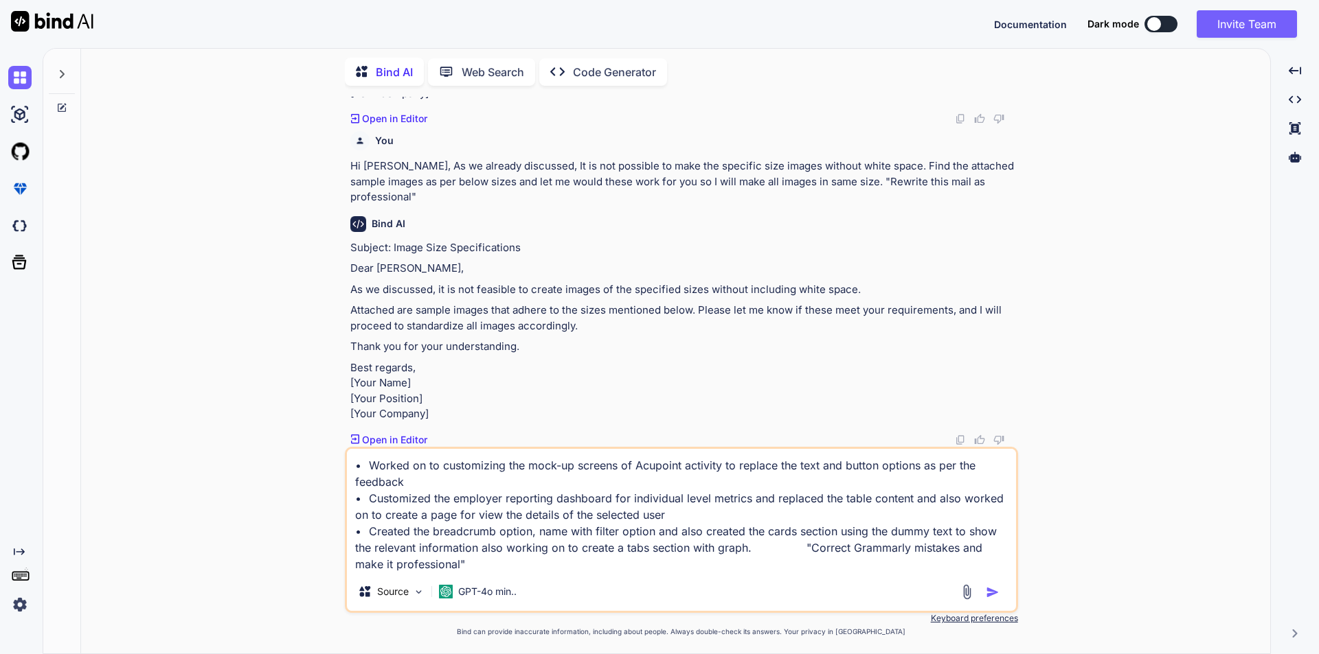
type textarea "• Worked on to customizing the mock-up screens of Acupoint activity to replace …"
type textarea "x"
type textarea "• Worked on to customizing the mock-up screens of Acupoint activity to replace …"
type textarea "x"
type textarea "• Worked on to customizing the mock-up screens of Acupoint activity to replace …"
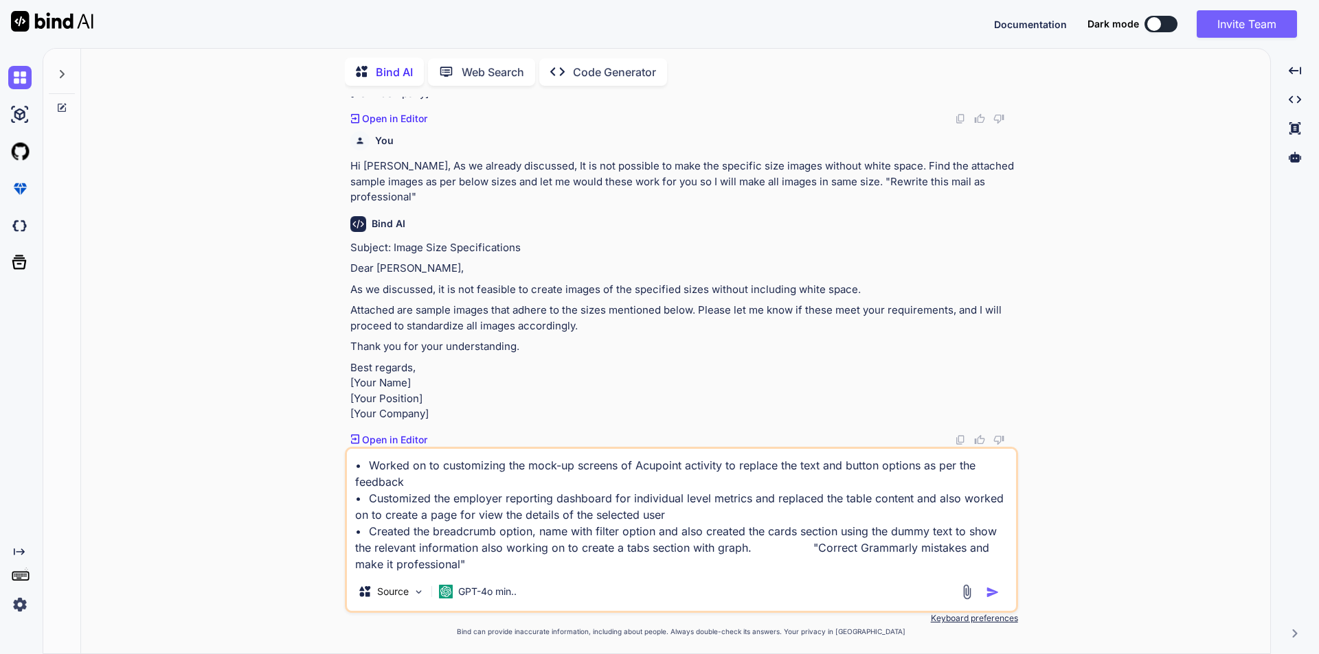
type textarea "x"
type textarea "• Worked on to customizing the mock-up screens of Acupoint activity to replace …"
type textarea "x"
type textarea "• Worked on to customizing the mock-up screens of Acupoint activity to replace …"
type textarea "x"
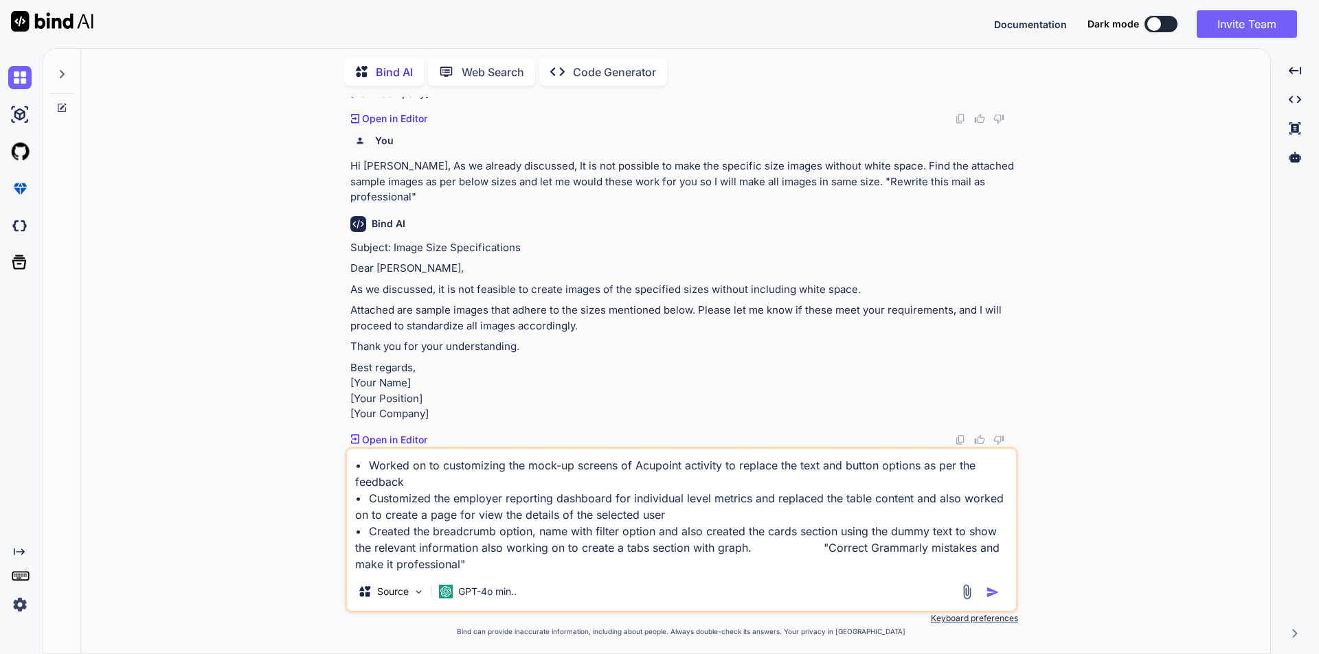
type textarea "• Worked on to customizing the mock-up screens of Acupoint activity to replace …"
type textarea "x"
type textarea "• Worked on to customizing the mock-up screens of Acupoint activity to replace …"
type textarea "x"
type textarea "• Worked on to customizing the mock-up screens of Acupoint activity to replace …"
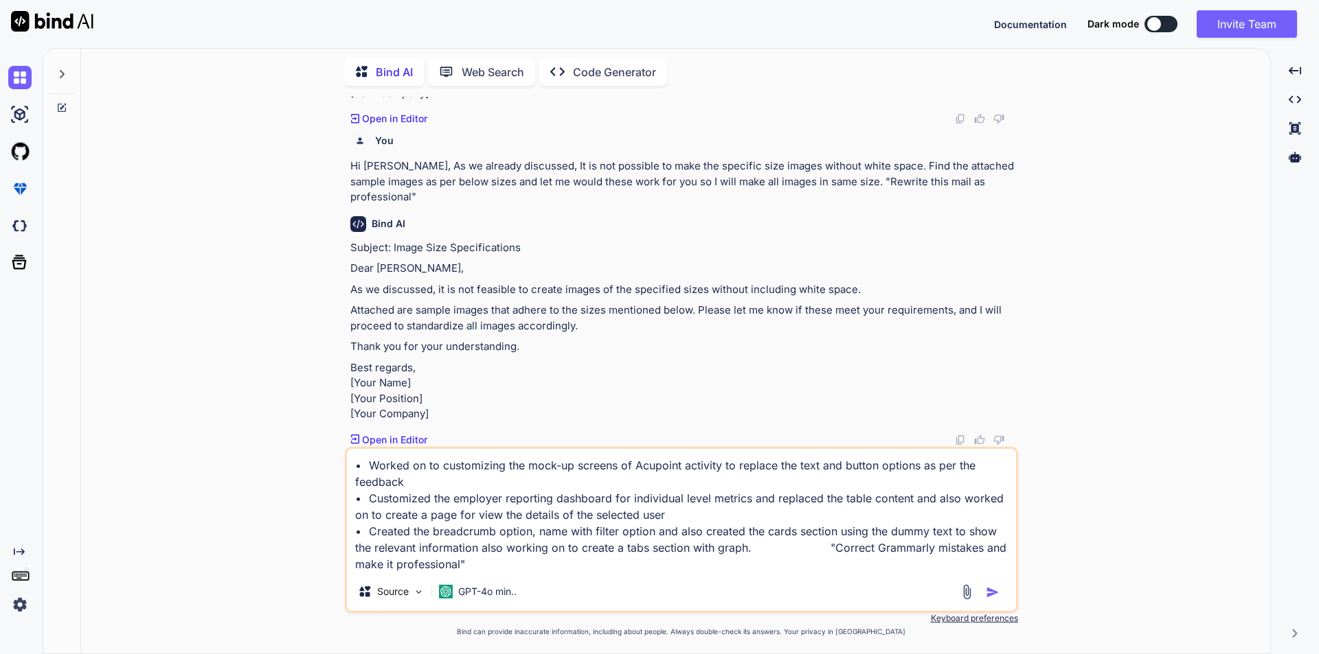
type textarea "x"
type textarea "• Worked on to customizing the mock-up screens of Acupoint activity to replace …"
type textarea "x"
type textarea "• Worked on to customizing the mock-up screens of Acupoint activity to replace …"
type textarea "x"
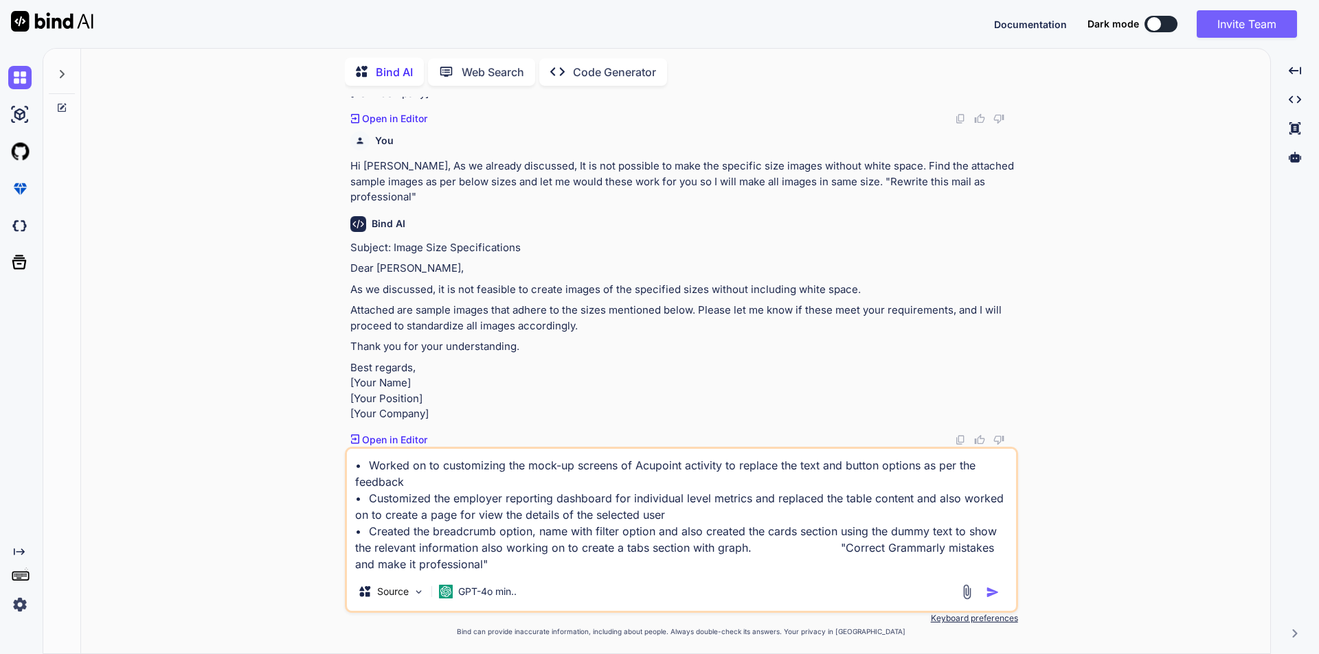
type textarea "• Worked on to customizing the mock-up screens of Acupoint activity to replace …"
type textarea "x"
type textarea "• Worked on to customizing the mock-up screens of Acupoint activity to replace …"
type textarea "x"
type textarea "• Worked on to customizing the mock-up screens of Acupoint activity to replace …"
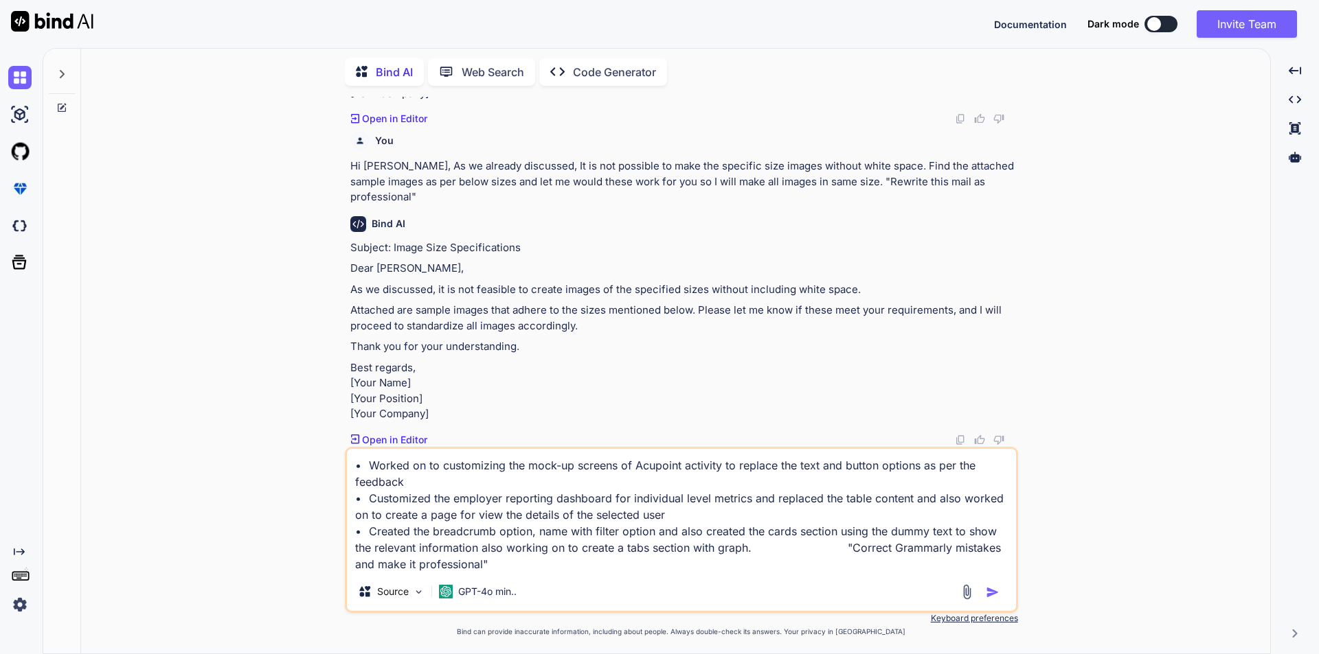
type textarea "x"
type textarea "• Worked on to customizing the mock-up screens of Acupoint activity to replace …"
type textarea "x"
type textarea "• Worked on to customizing the mock-up screens of Acupoint activity to replace …"
type textarea "x"
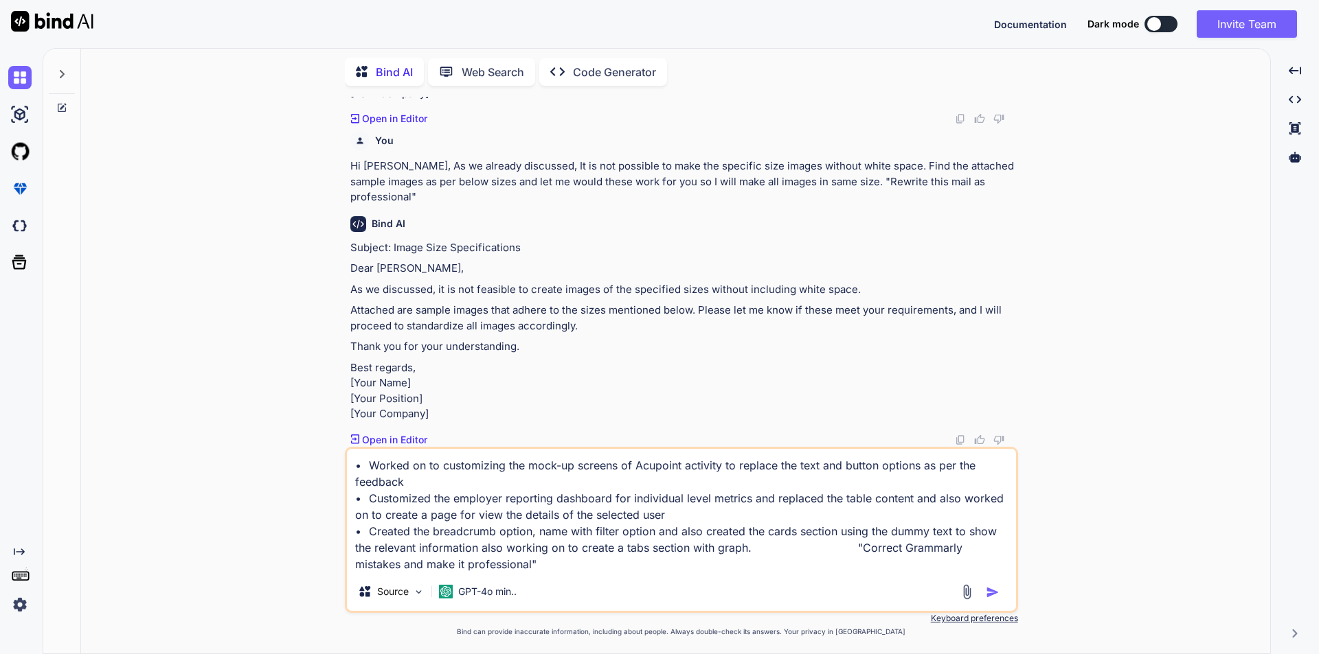
type textarea "• Worked on to customizing the mock-up screens of Acupoint activity to replace …"
type textarea "x"
type textarea "• Worked on to customizing the mock-up screens of Acupoint activity to replace …"
type textarea "x"
type textarea "• Worked on to customizing the mock-up screens of Acupoint activity to replace …"
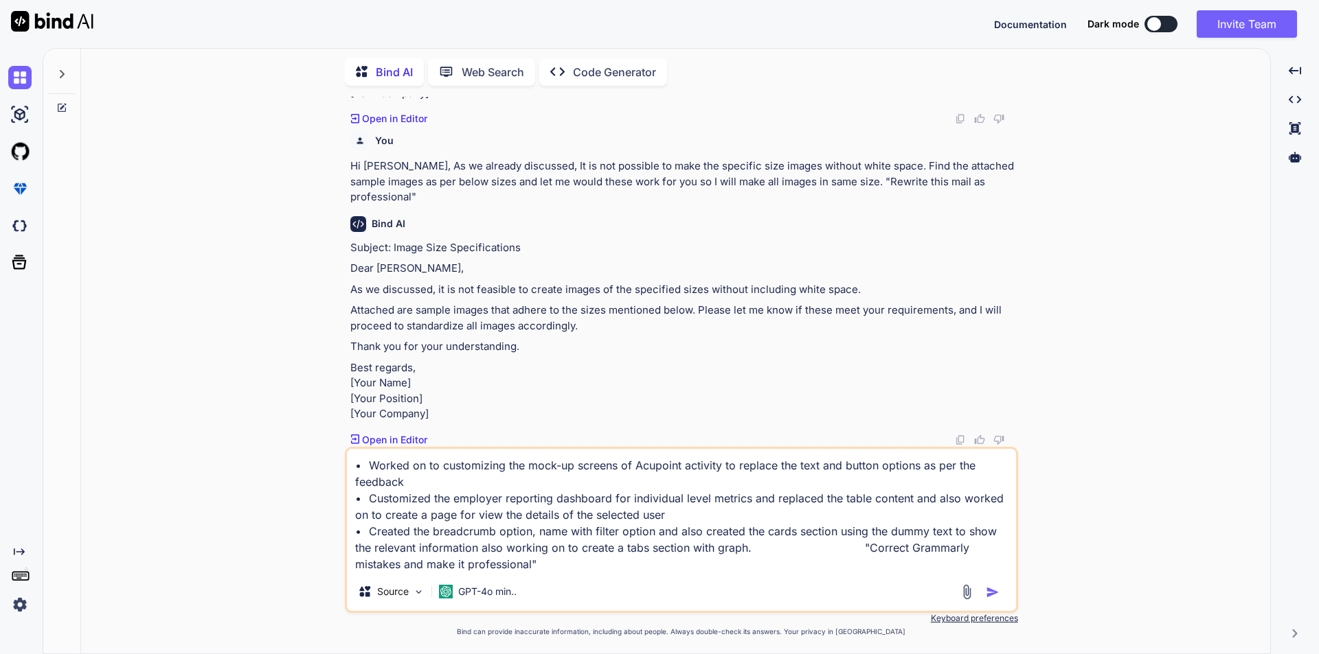
type textarea "x"
type textarea "• Worked on to customizing the mock-up screens of Acupoint activity to replace …"
type textarea "x"
type textarea "• Worked on to customizing the mock-up screens of Acupoint activity to replace …"
type textarea "x"
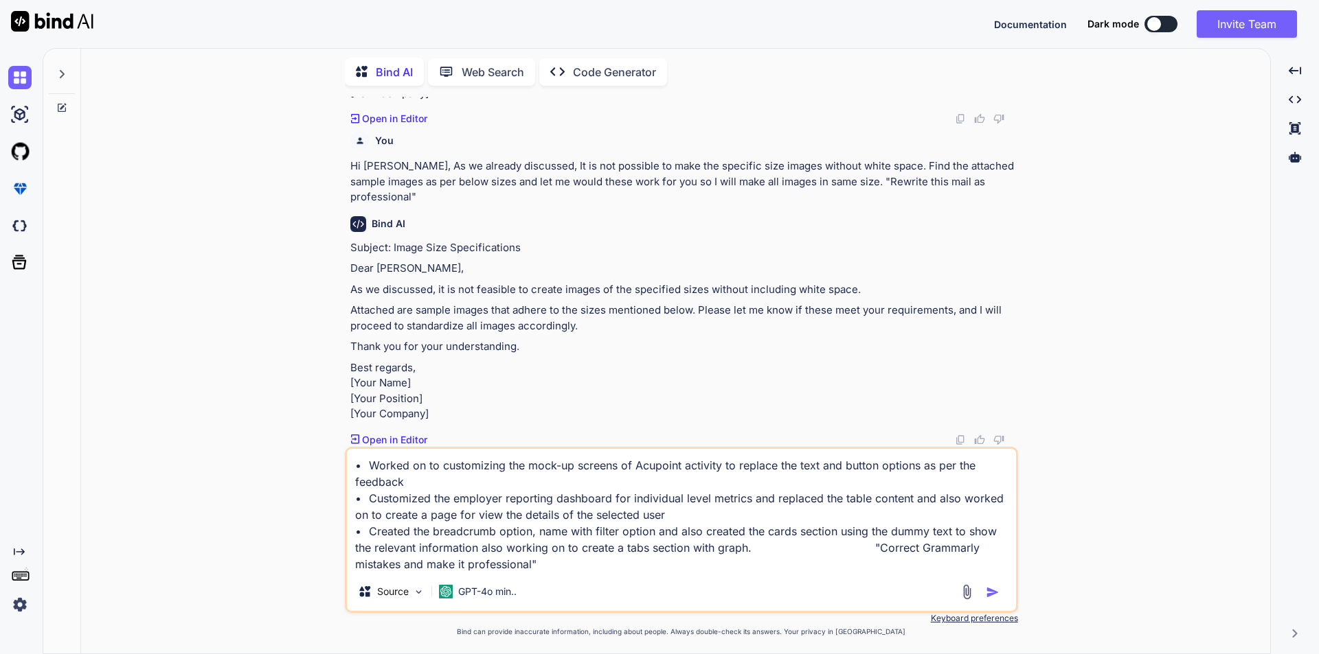
type textarea "• Worked on to customizing the mock-up screens of Acupoint activity to replace …"
type textarea "x"
type textarea "• Worked on to customizing the mock-up screens of Acupoint activity to replace …"
type textarea "x"
type textarea "• Worked on to customizing the mock-up screens of Acupoint activity to replace …"
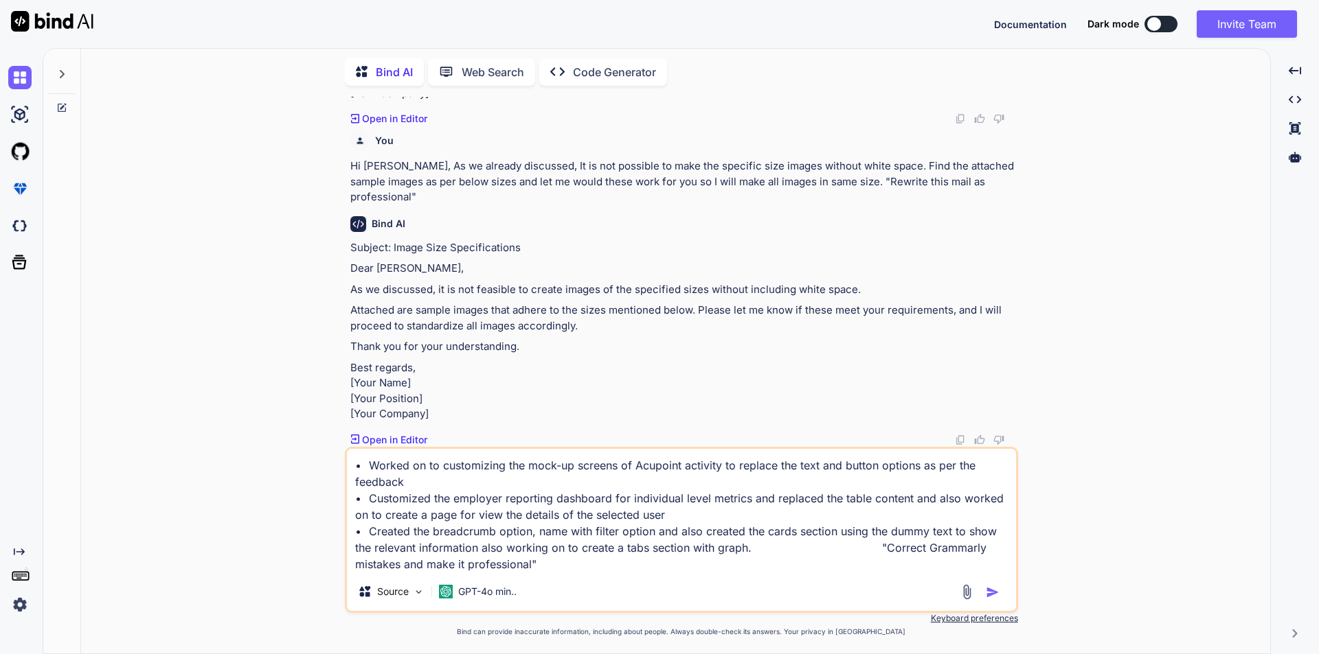
type textarea "x"
type textarea "• Worked on to customizing the mock-up screens of Acupoint activity to replace …"
type textarea "x"
type textarea "• Worked on to customizing the mock-up screens of Acupoint activity to replace …"
type textarea "x"
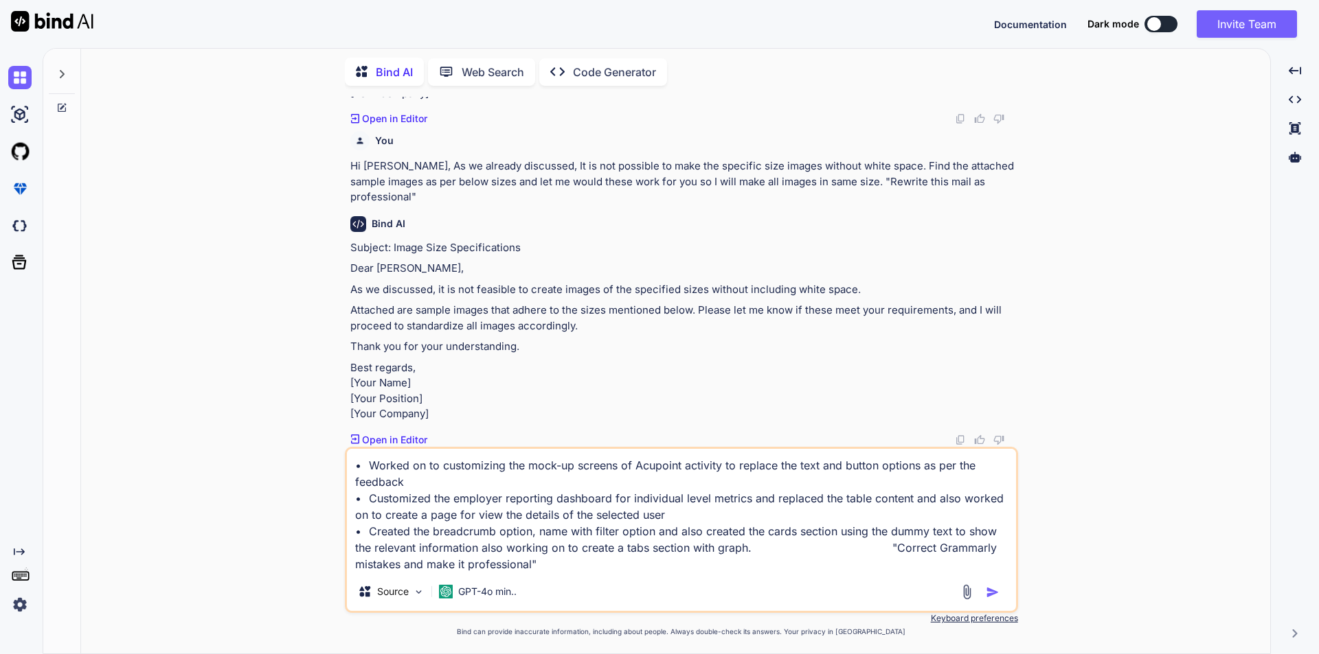
type textarea "• Worked on to customizing the mock-up screens of Acupoint activity to replace …"
type textarea "x"
type textarea "• Worked on to customizing the mock-up screens of Acupoint activity to replace …"
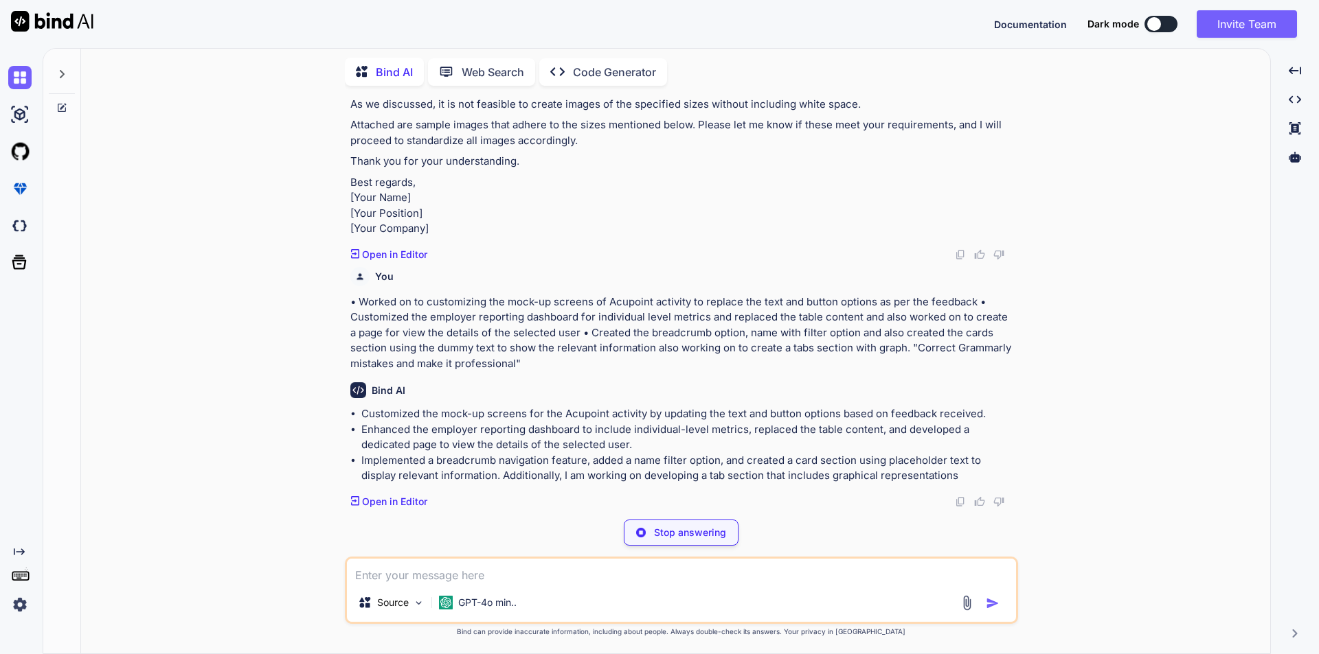
scroll to position [449, 0]
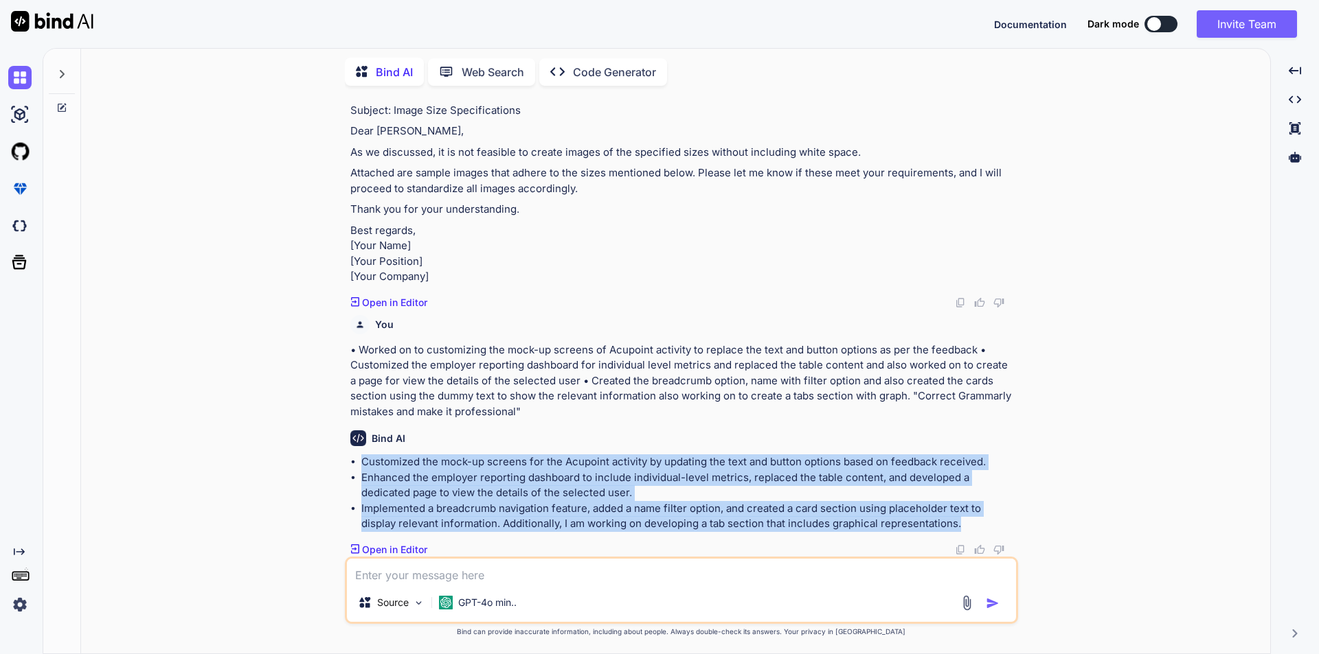
drag, startPoint x: 361, startPoint y: 457, endPoint x: 958, endPoint y: 525, distance: 600.6
click at [958, 525] on ul "Customized the mock-up screens for the Acupoint activity by updating the text a…" at bounding box center [682, 494] width 665 height 78
copy ul "Customized the mock-up screens for the Acupoint activity by updating the text a…"
